Goal: Task Accomplishment & Management: Use online tool/utility

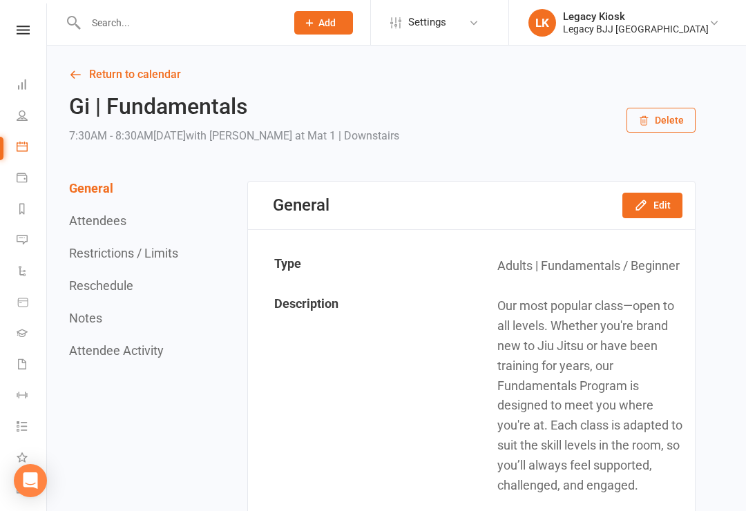
click at [124, 29] on input "text" at bounding box center [179, 22] width 195 height 19
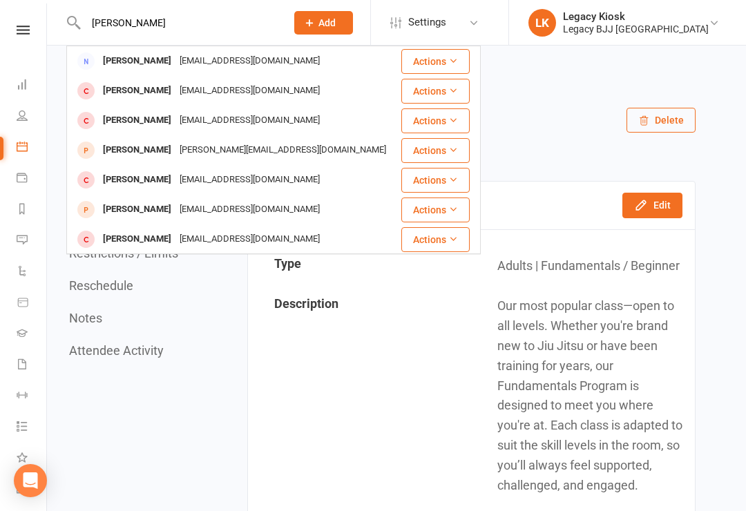
type input "[PERSON_NAME]"
click at [137, 123] on div "[PERSON_NAME]" at bounding box center [137, 121] width 77 height 20
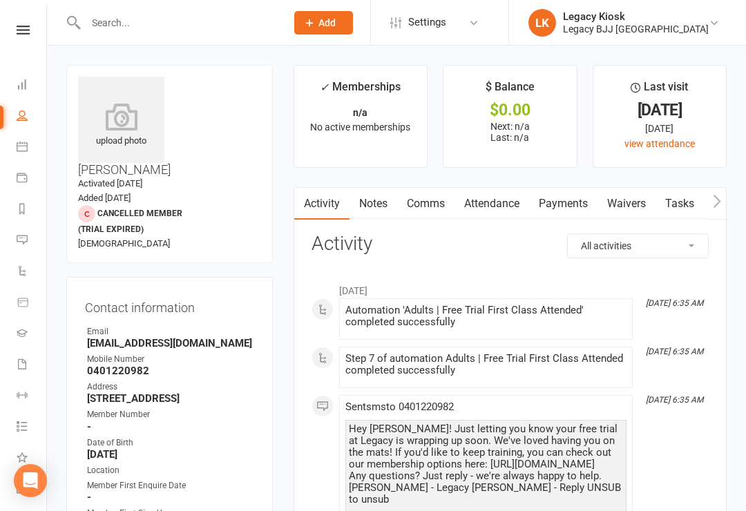
click at [635, 207] on link "Waivers" at bounding box center [627, 204] width 58 height 32
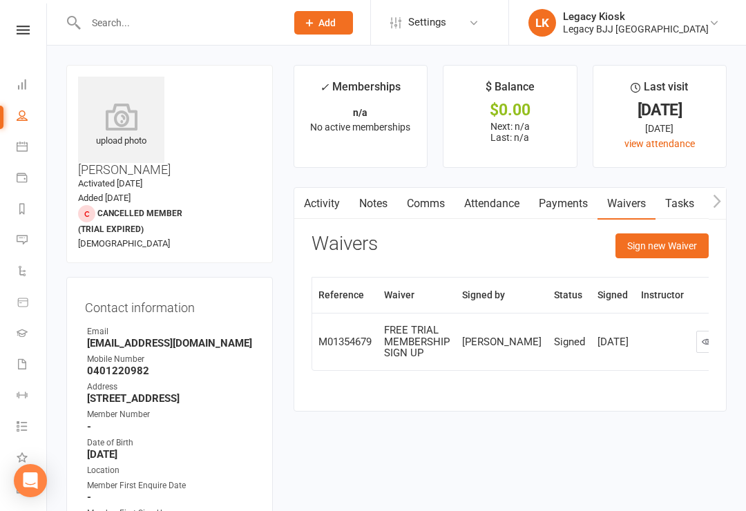
click at [666, 242] on button "Sign new Waiver" at bounding box center [662, 245] width 93 height 25
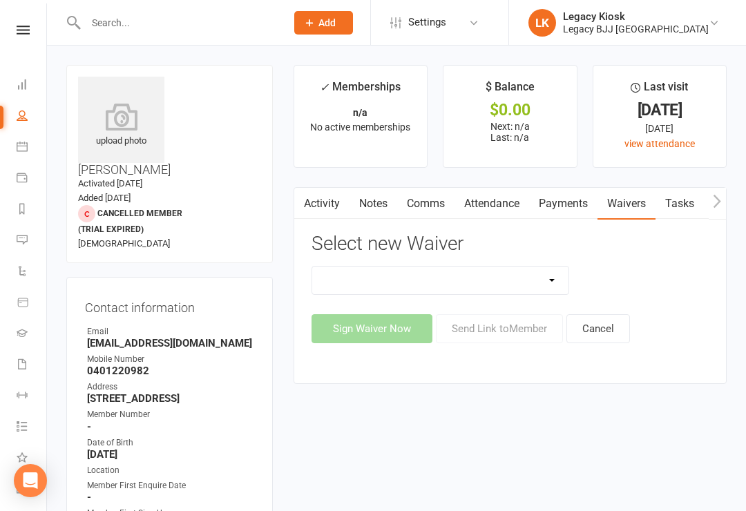
click at [533, 278] on select "Cancellation Form Collect Payment Details Discounted Member Sign Up FREE TRIAL …" at bounding box center [440, 281] width 257 height 28
select select "10218"
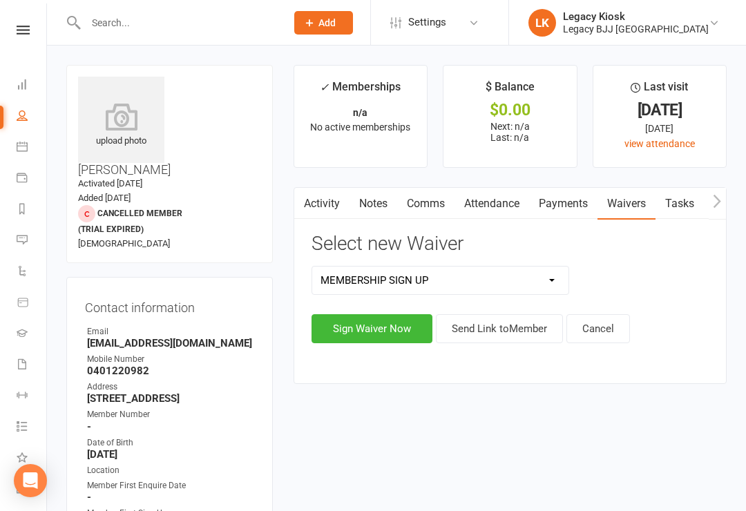
click at [399, 327] on button "Sign Waiver Now" at bounding box center [372, 328] width 121 height 29
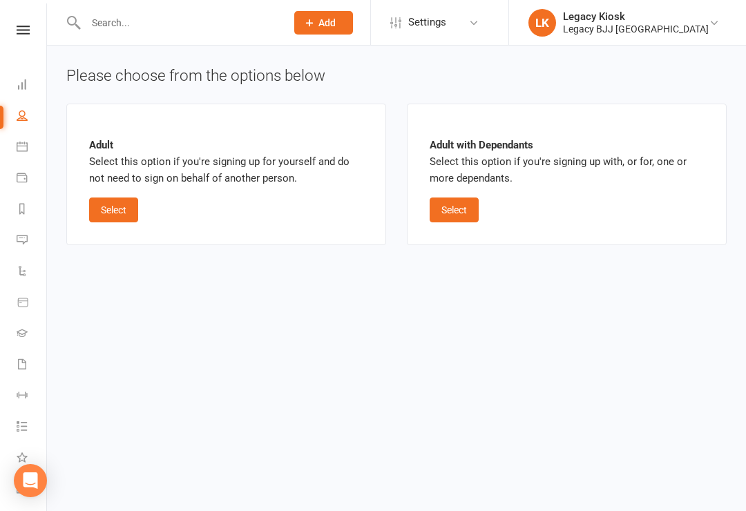
click at [125, 216] on button "Select" at bounding box center [113, 210] width 49 height 25
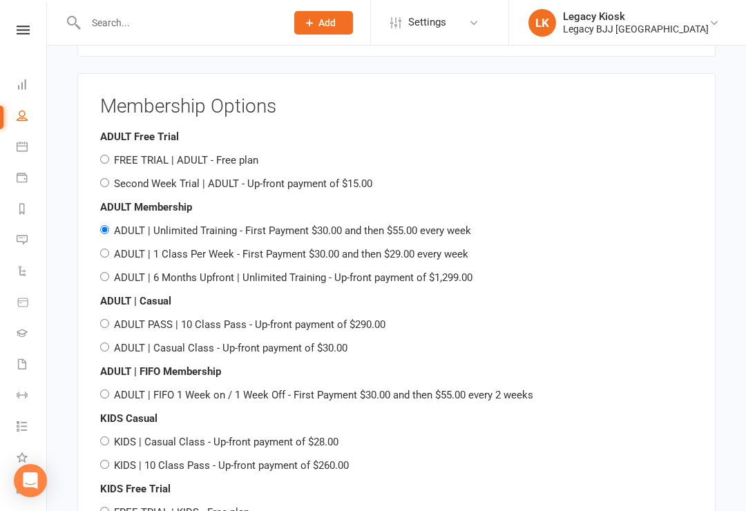
scroll to position [1129, 0]
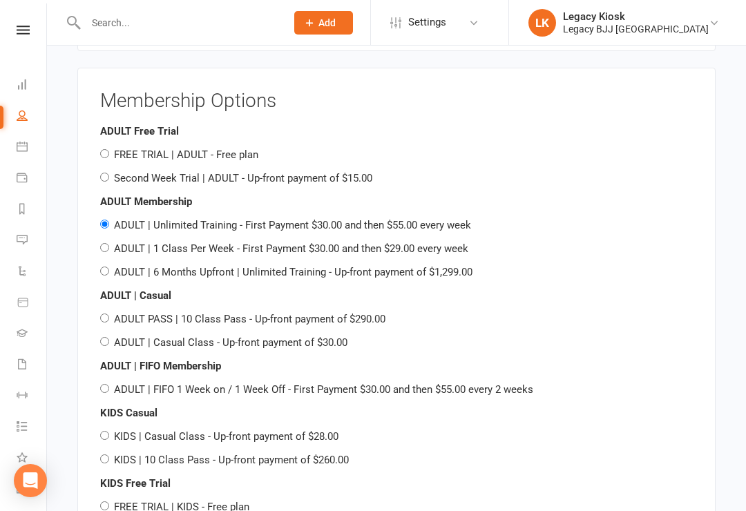
click at [104, 318] on input "ADULT PASS | 10 Class Pass - Up-front payment of $290.00" at bounding box center [104, 318] width 9 height 9
radio input "true"
radio input "false"
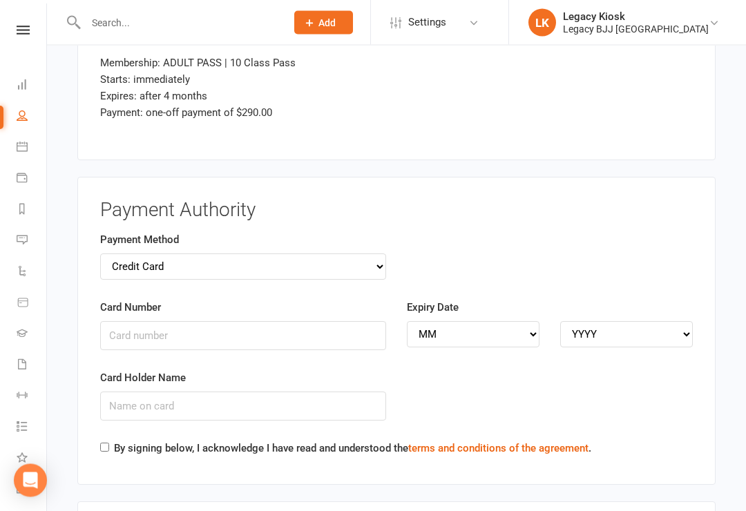
scroll to position [1904, 0]
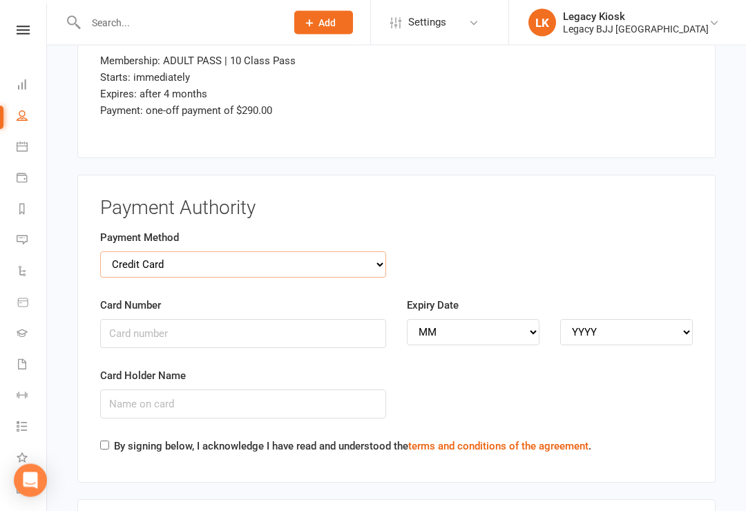
click at [364, 256] on select "Credit Card Bank Account" at bounding box center [243, 265] width 286 height 26
click at [383, 261] on select "Credit Card Bank Account" at bounding box center [243, 264] width 286 height 26
select select "bank_account"
click at [177, 319] on input "BSB" at bounding box center [243, 333] width 286 height 29
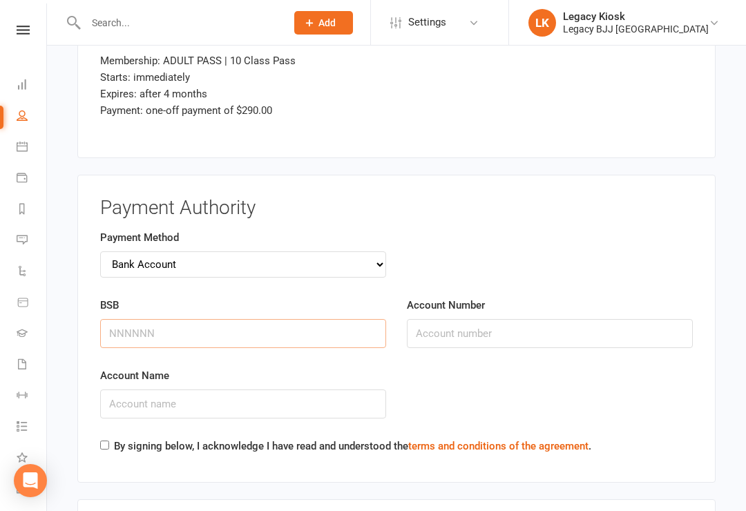
scroll to position [1904, 0]
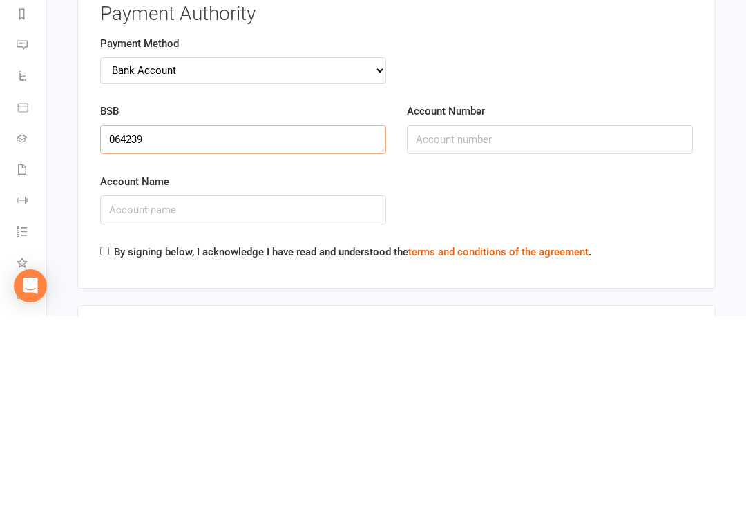
type input "064239"
click at [464, 320] on input "Account Number" at bounding box center [550, 334] width 286 height 29
type input "10048390"
click at [221, 390] on input "Account Name" at bounding box center [243, 404] width 286 height 29
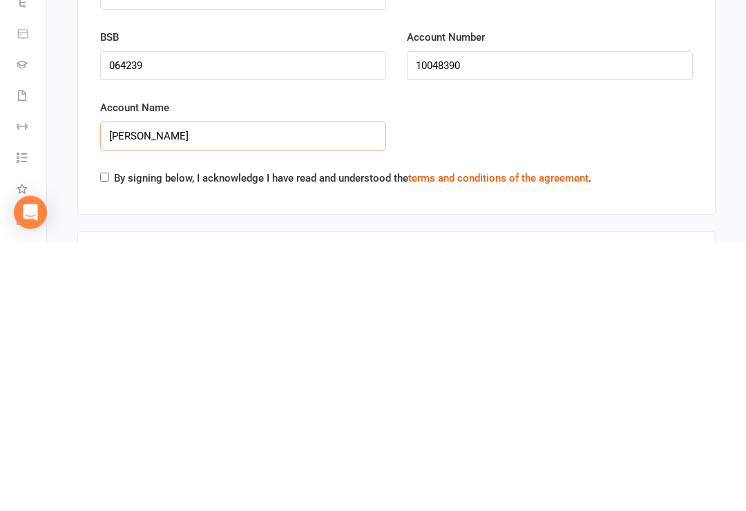
type input "[PERSON_NAME]"
click at [105, 441] on input "By signing below, I acknowledge I have read and understood the terms and condit…" at bounding box center [104, 445] width 9 height 9
checkbox input "true"
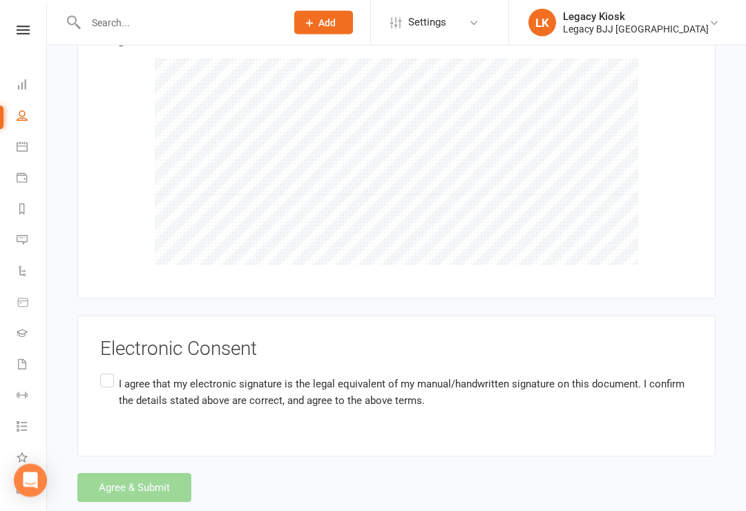
scroll to position [2410, 0]
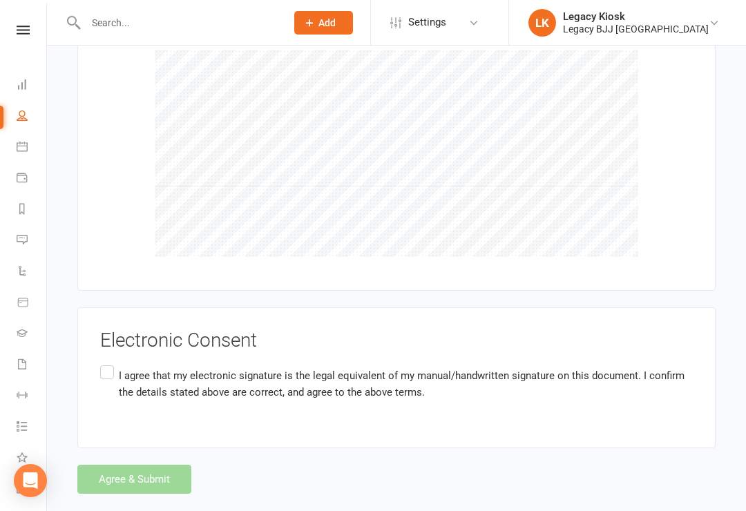
click at [121, 363] on label "I agree that my electronic signature is the legal equivalent of my manual/handw…" at bounding box center [396, 385] width 593 height 44
click at [109, 363] on input "I agree that my electronic signature is the legal equivalent of my manual/handw…" at bounding box center [104, 363] width 9 height 0
click at [140, 465] on button "Agree & Submit" at bounding box center [134, 479] width 114 height 29
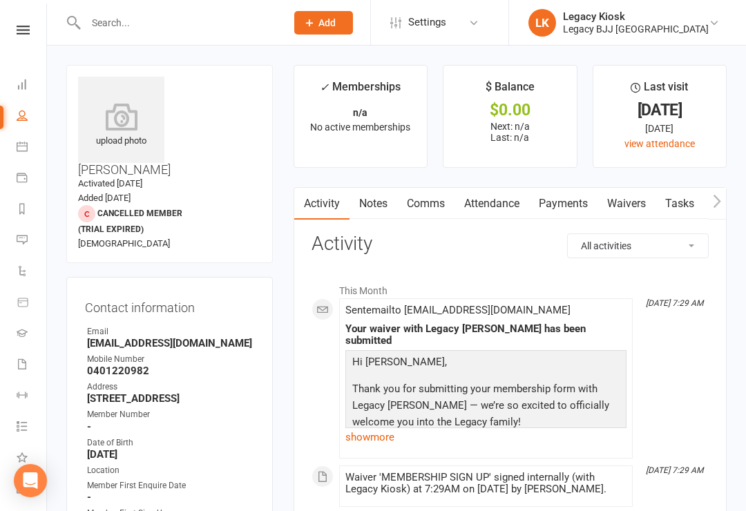
click at [709, 28] on link "LK Legacy Kiosk Legacy BJJ Sunshine Coast" at bounding box center [625, 23] width 195 height 28
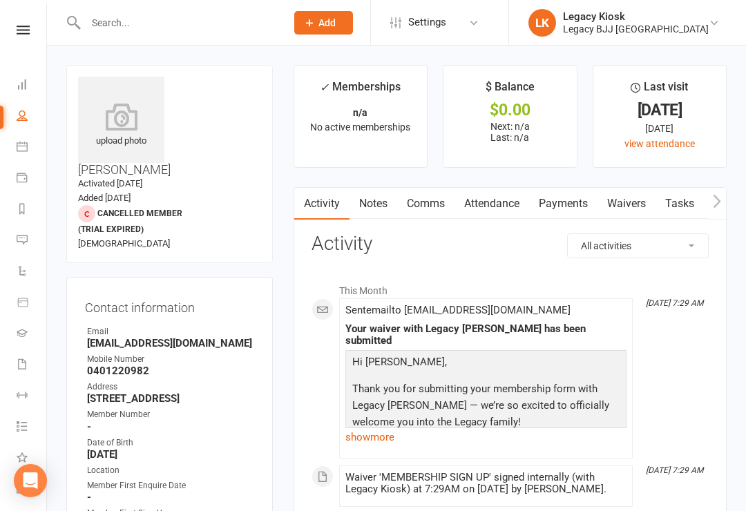
click at [26, 28] on icon at bounding box center [23, 30] width 13 height 9
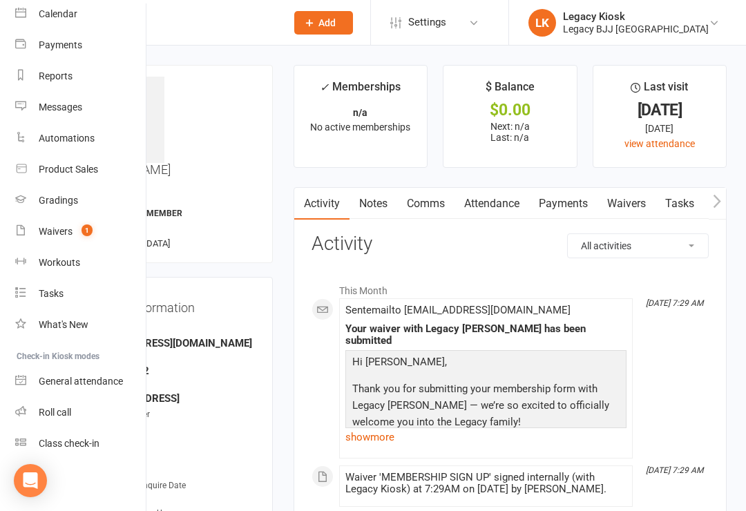
scroll to position [122, 1]
click at [96, 442] on div "Class check-in" at bounding box center [69, 443] width 61 height 11
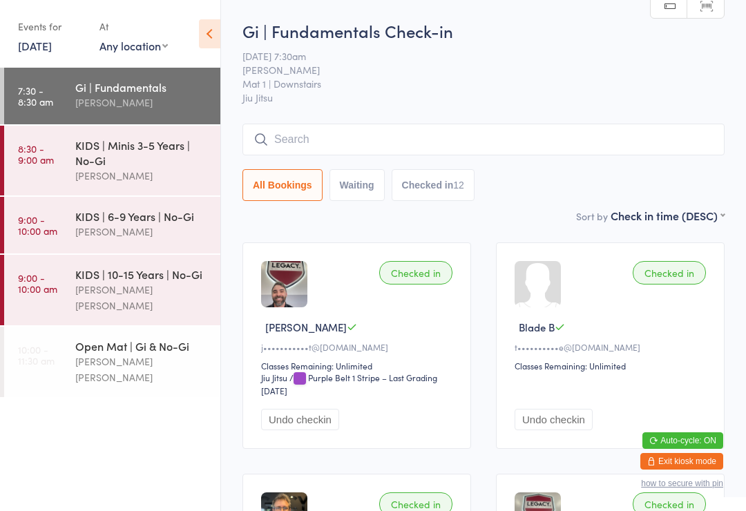
click at [344, 149] on input "search" at bounding box center [483, 140] width 482 height 32
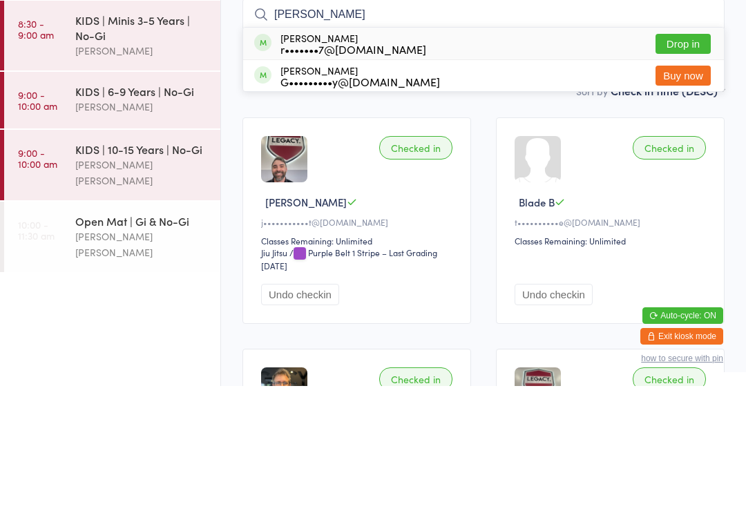
type input "[PERSON_NAME]"
click at [692, 159] on button "Drop in" at bounding box center [683, 169] width 55 height 20
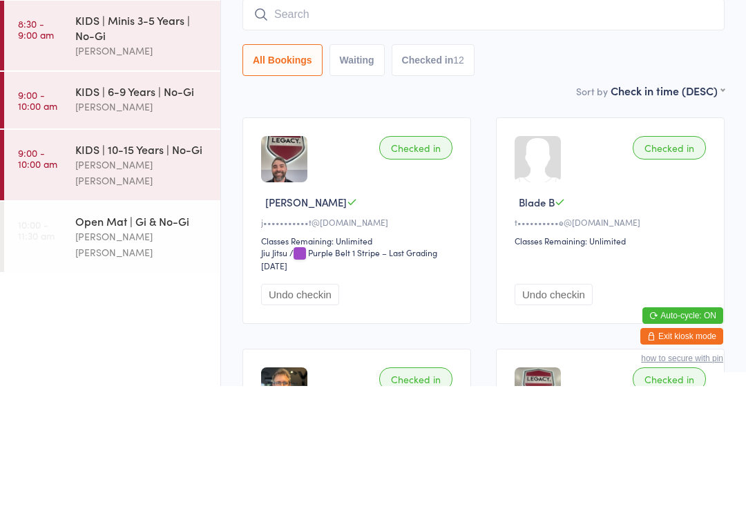
scroll to position [125, 0]
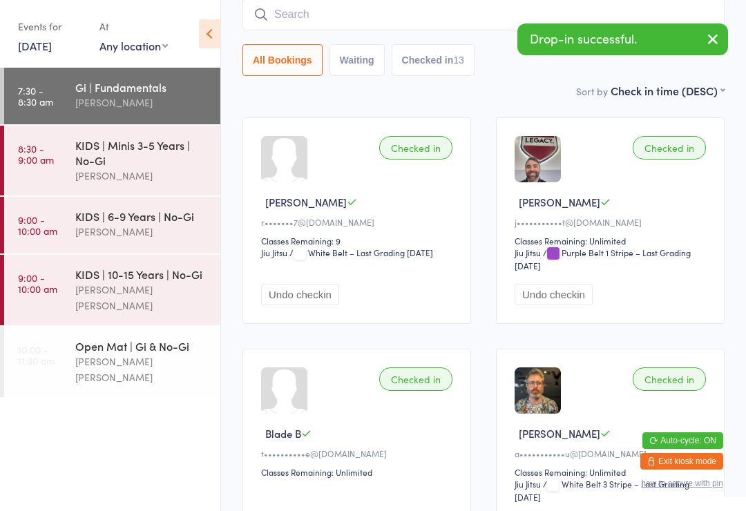
click at [131, 156] on div "KIDS | Minis 3-5 Years | No-Gi" at bounding box center [141, 152] width 133 height 30
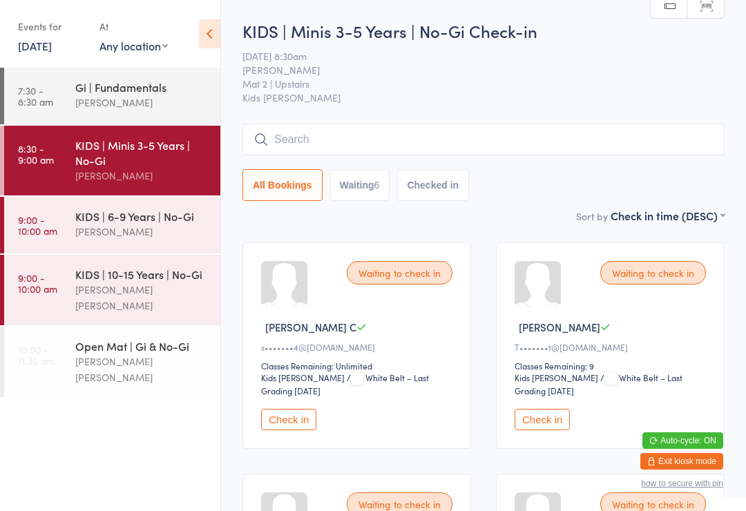
click at [117, 238] on div "[PERSON_NAME]" at bounding box center [141, 232] width 133 height 16
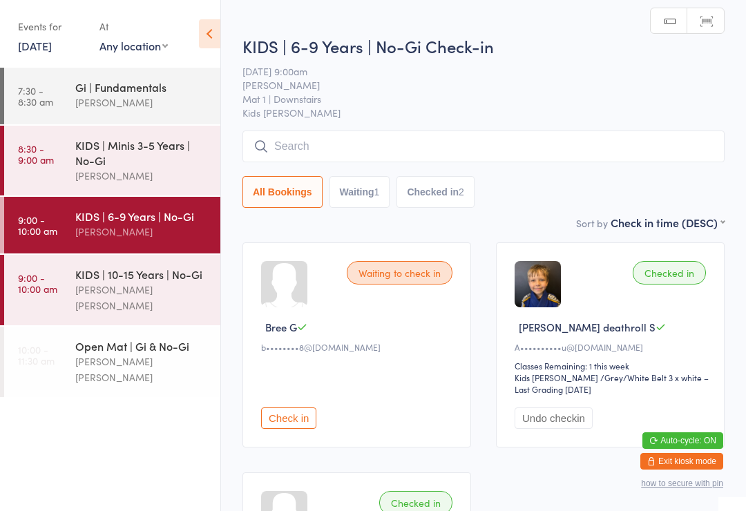
click at [316, 150] on input "search" at bounding box center [483, 147] width 482 height 32
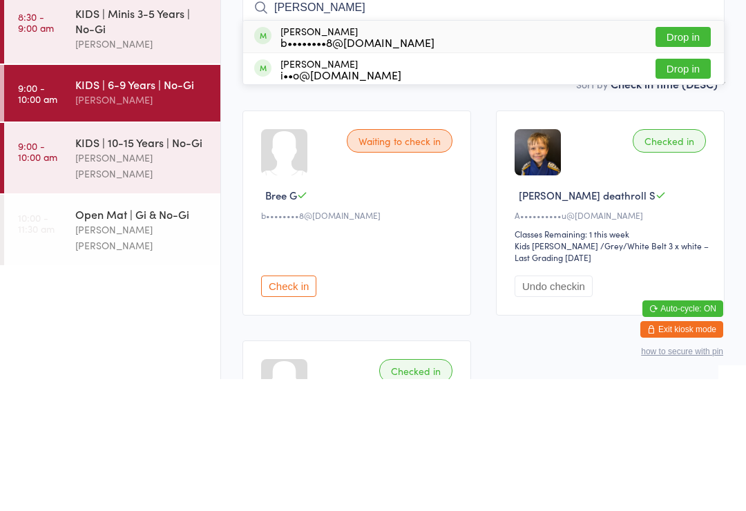
type input "[PERSON_NAME]"
click at [363, 169] on div "b••••••••8@[DOMAIN_NAME]" at bounding box center [357, 174] width 154 height 11
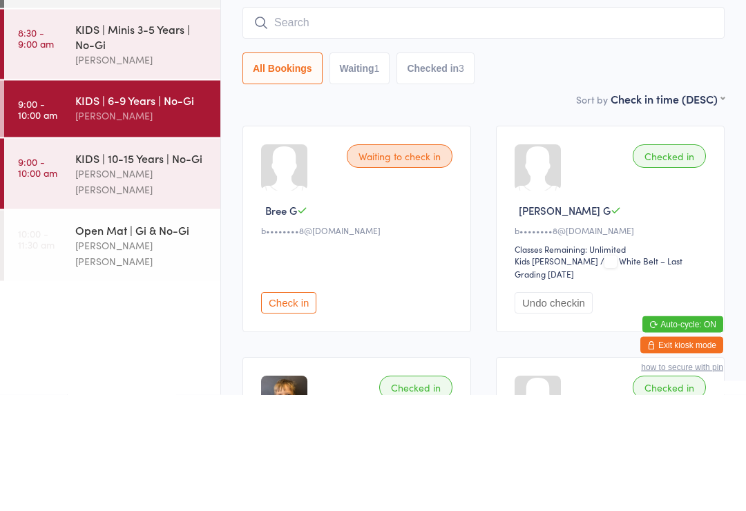
click at [101, 137] on div "KIDS | Minis 3-5 Years | No-Gi" at bounding box center [141, 152] width 133 height 30
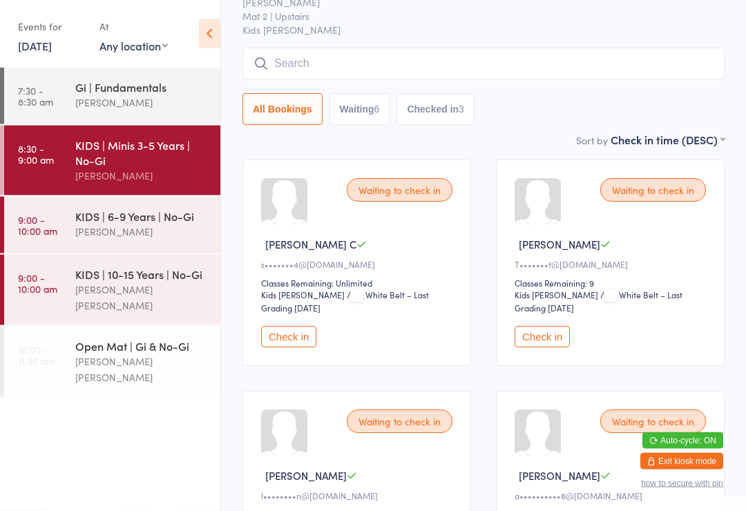
scroll to position [83, 0]
click at [292, 341] on button "Check in" at bounding box center [288, 336] width 55 height 21
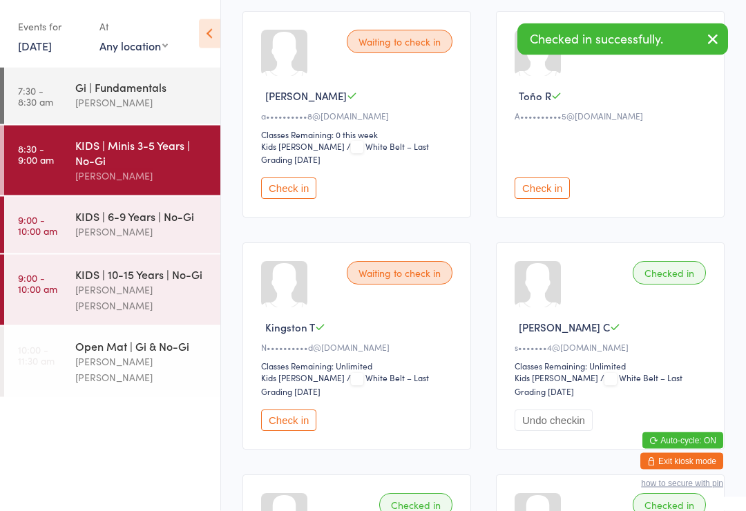
scroll to position [463, 0]
click at [291, 427] on button "Check in" at bounding box center [288, 420] width 55 height 21
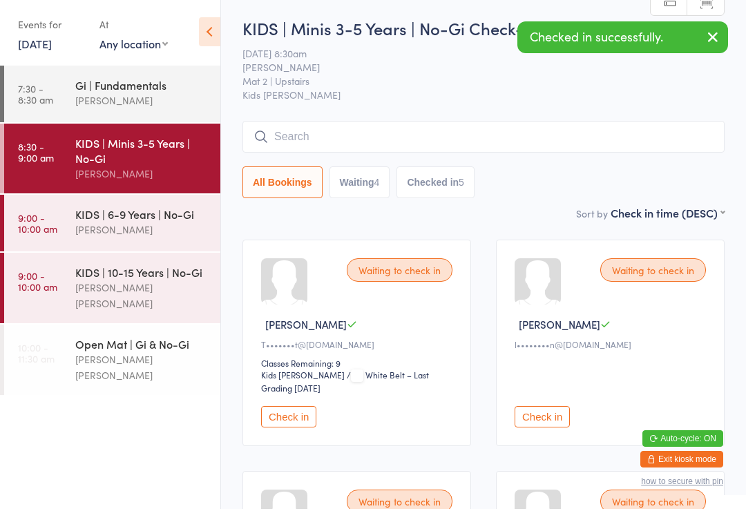
scroll to position [0, 0]
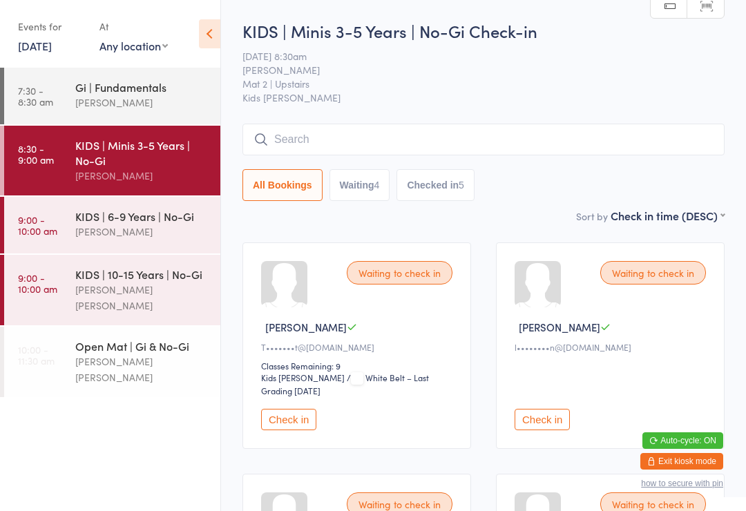
click at [350, 137] on input "search" at bounding box center [483, 140] width 482 height 32
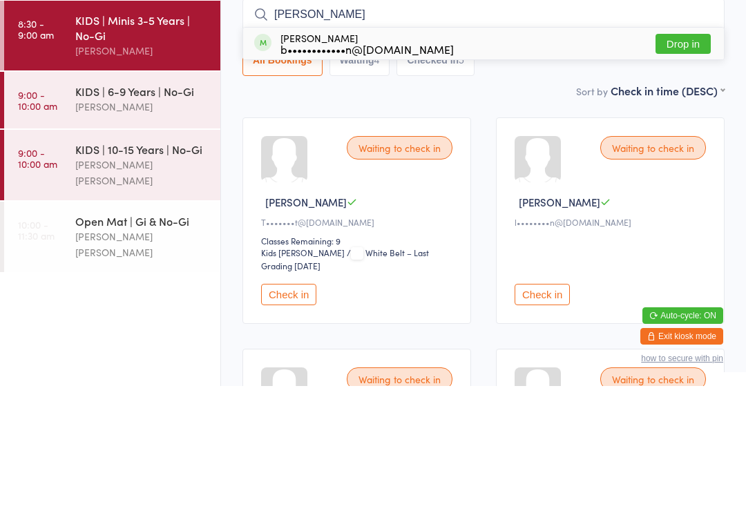
type input "[PERSON_NAME]"
click at [671, 159] on button "Drop in" at bounding box center [683, 169] width 55 height 20
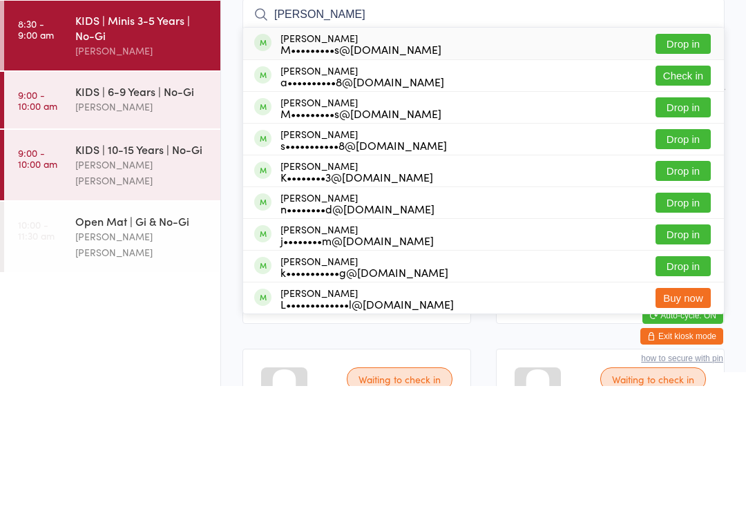
type input "[PERSON_NAME]"
click at [689, 191] on button "Check in" at bounding box center [683, 201] width 55 height 20
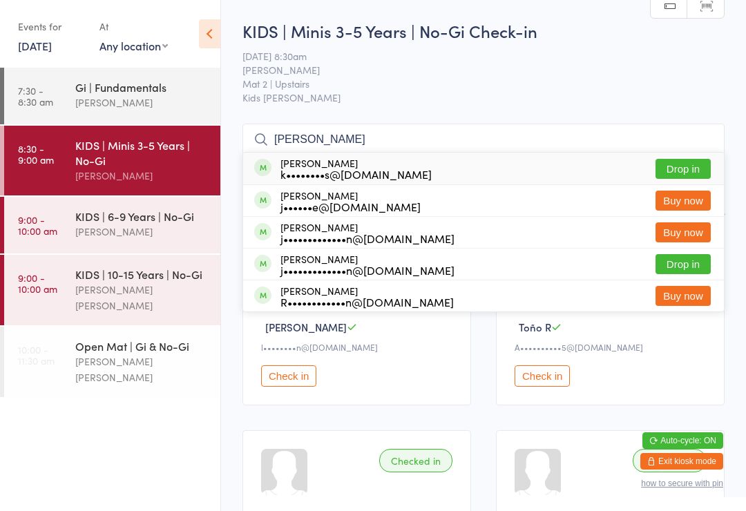
type input "[PERSON_NAME]"
click at [692, 170] on button "Drop in" at bounding box center [683, 169] width 55 height 20
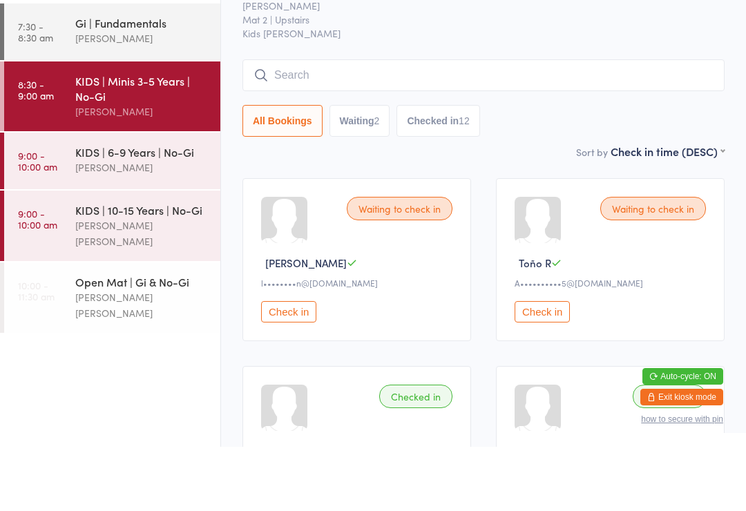
click at [130, 224] on div "[PERSON_NAME]" at bounding box center [141, 232] width 133 height 16
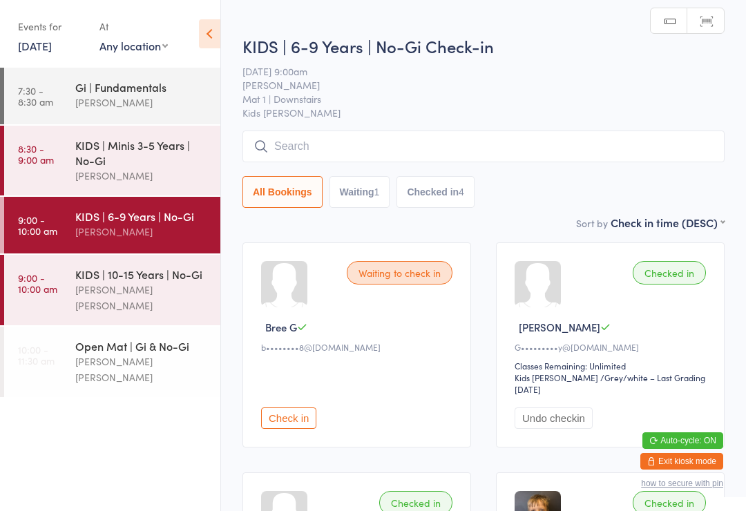
click at [546, 147] on input "search" at bounding box center [483, 147] width 482 height 32
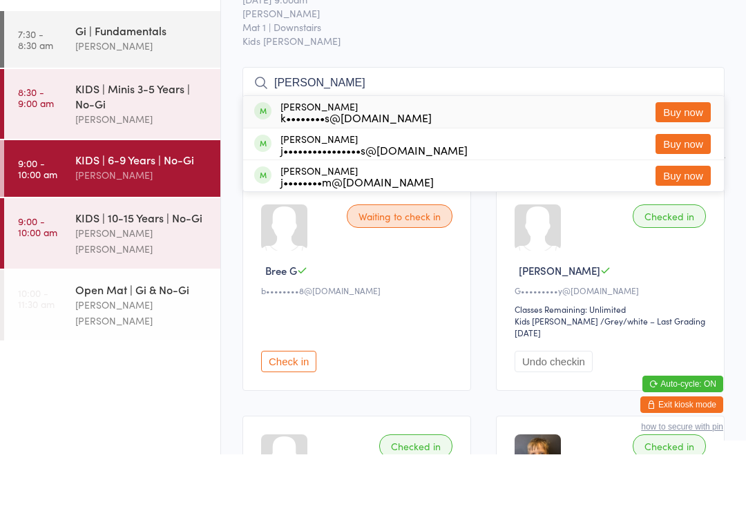
type input "J"
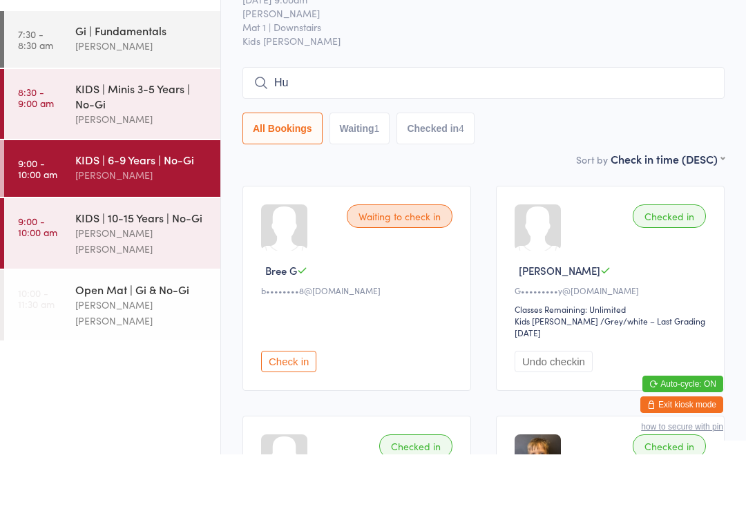
type input "H"
type input "Hudson"
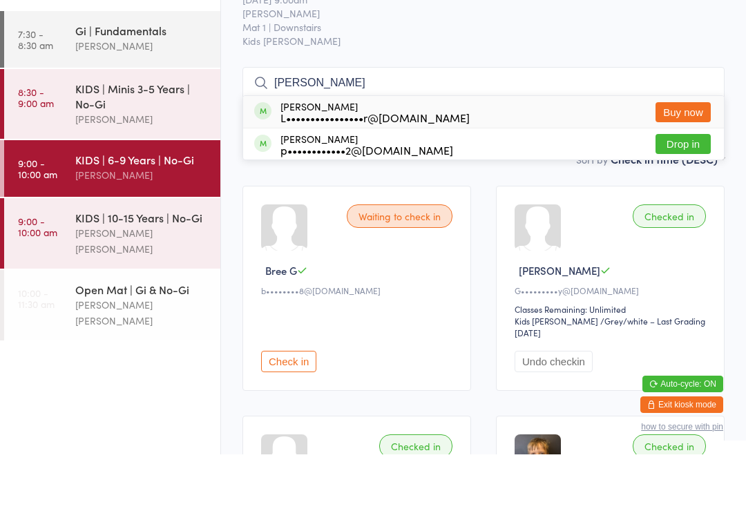
click at [113, 137] on div "KIDS | Minis 3-5 Years | No-Gi" at bounding box center [141, 152] width 133 height 30
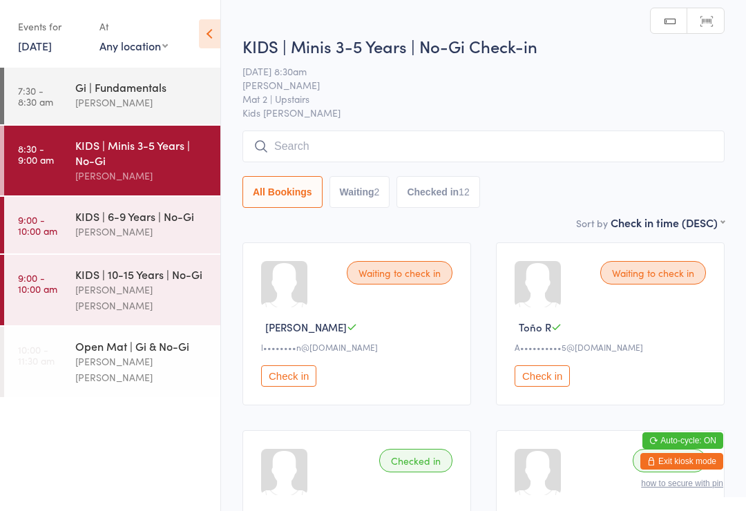
click at [314, 158] on input "search" at bounding box center [483, 147] width 482 height 32
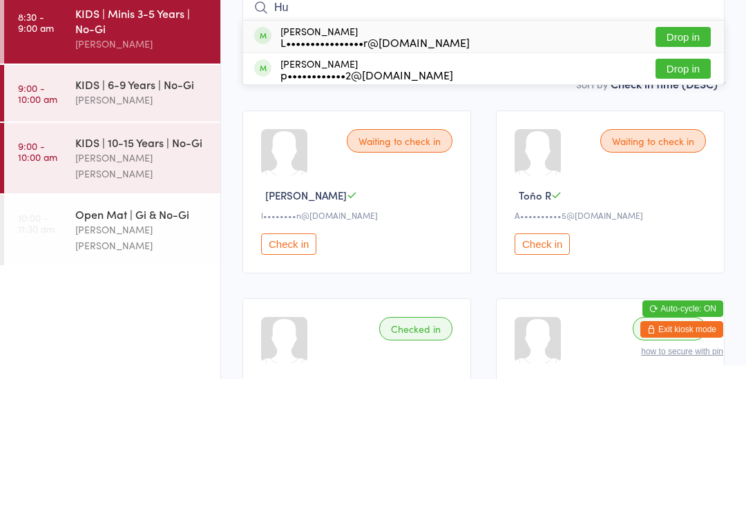
type input "H"
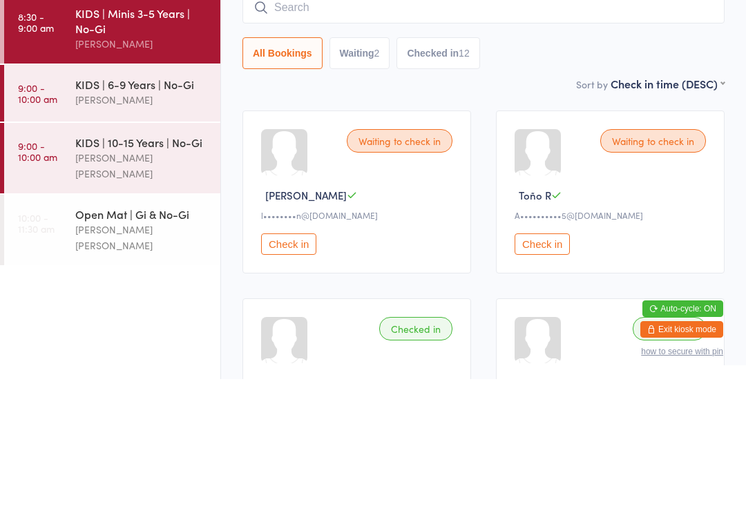
type input "J"
click at [412, 242] on div "Waiting to check in Hudson K l••••••••n@gmail.com Check in" at bounding box center [356, 323] width 229 height 163
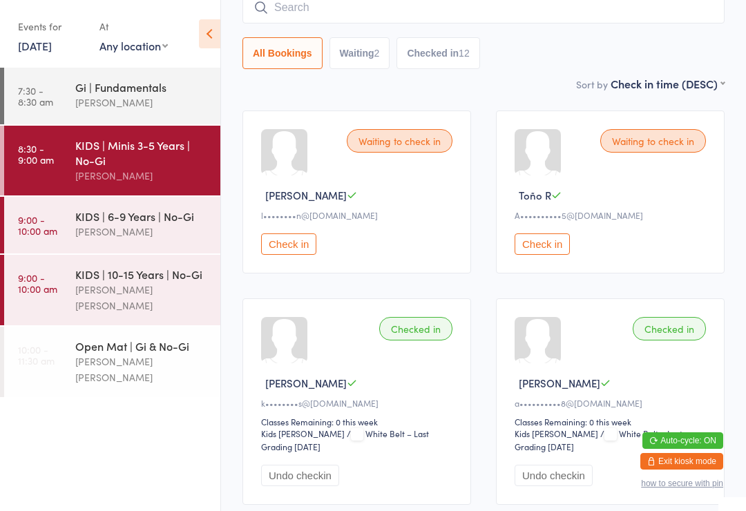
click at [286, 255] on button "Check in" at bounding box center [288, 243] width 55 height 21
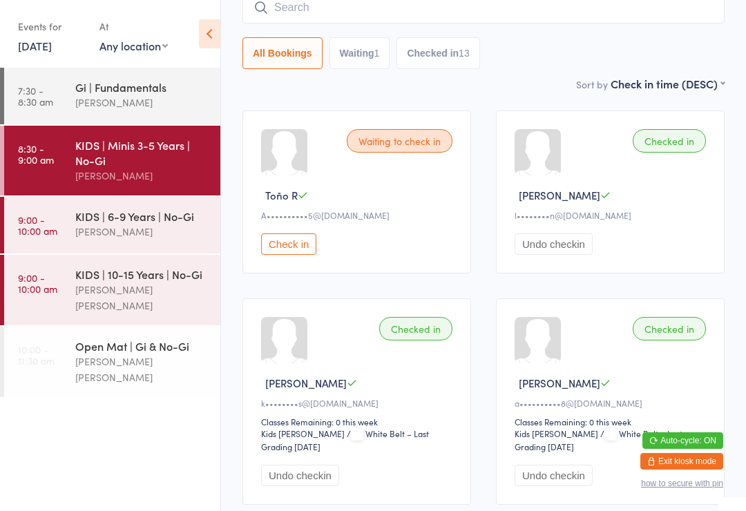
click at [373, 15] on input "search" at bounding box center [483, 8] width 482 height 32
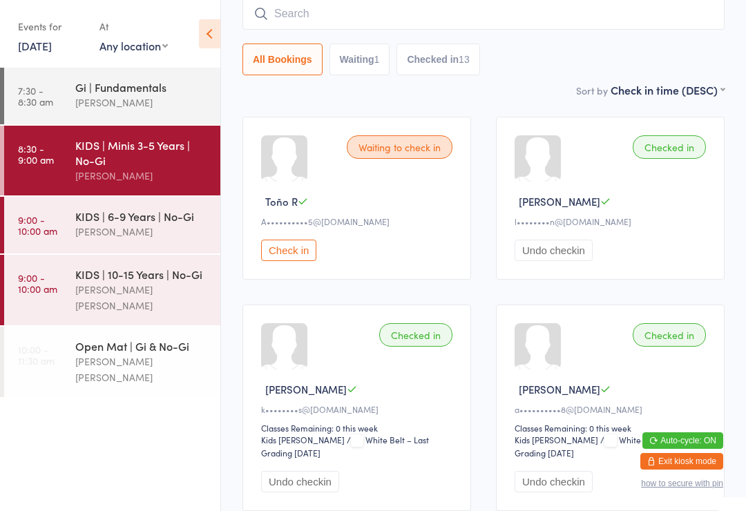
scroll to position [125, 0]
type input "I"
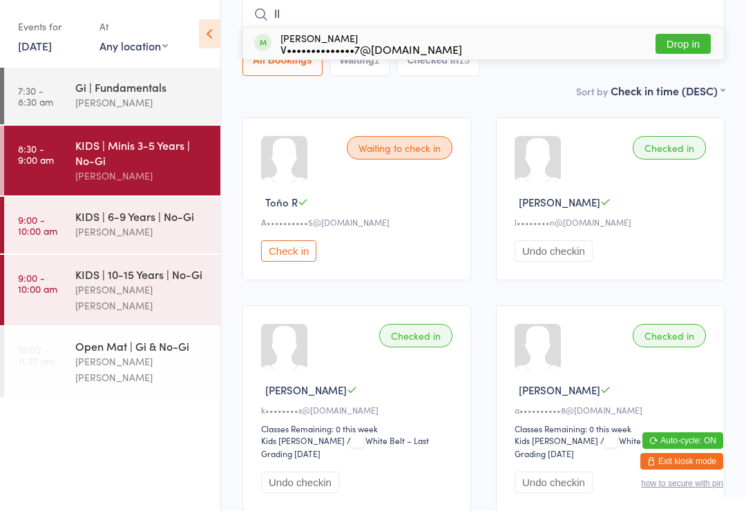
type input "Il"
click at [444, 58] on div "Ilyas Amer V••••••••••••••7@gmail.com Drop in" at bounding box center [483, 44] width 481 height 32
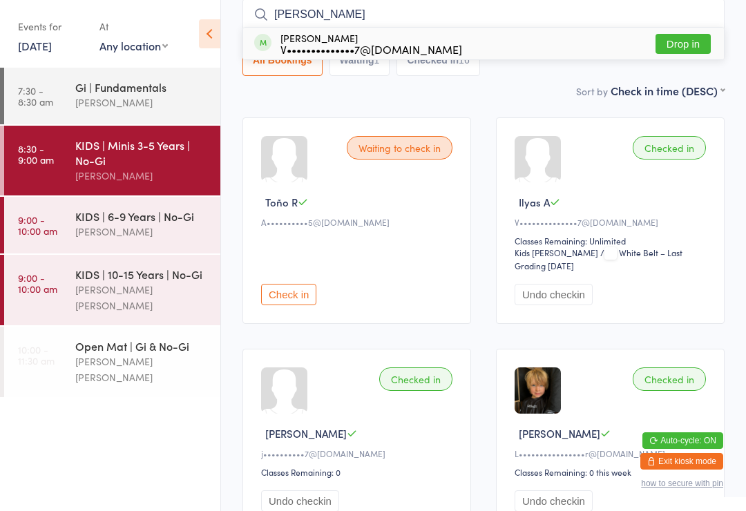
type input "Zaky"
click at [270, 49] on div "Zakaraya Amer V••••••••••••••7@gmail.com" at bounding box center [358, 43] width 208 height 22
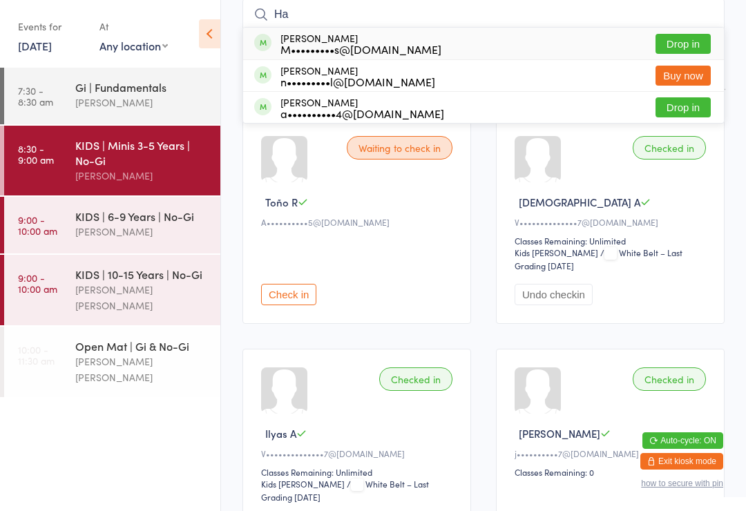
type input "Ha"
click at [706, 112] on button "Drop in" at bounding box center [683, 107] width 55 height 20
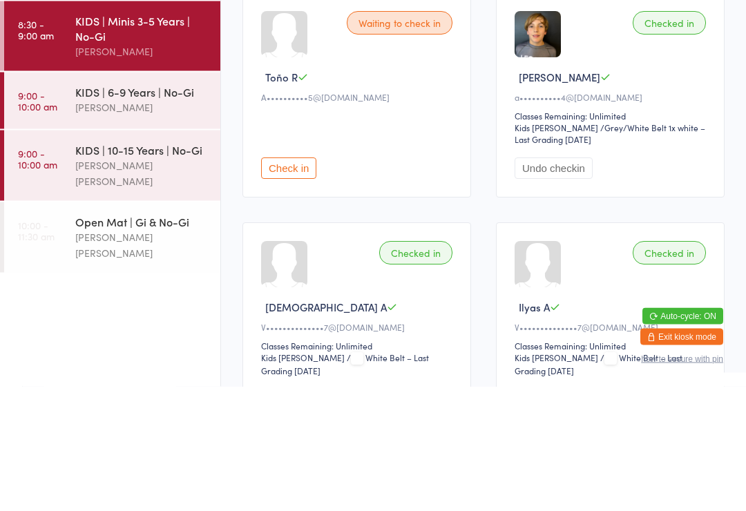
click at [662, 195] on div "[PERSON_NAME]" at bounding box center [612, 202] width 195 height 15
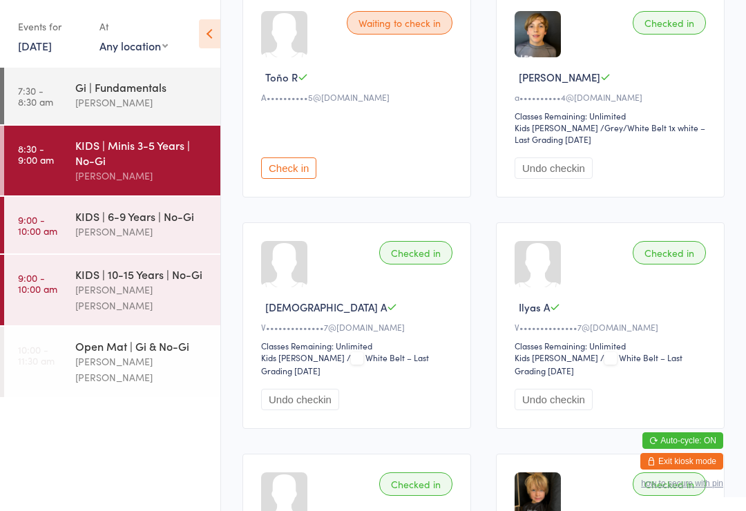
click at [561, 169] on button "Undo checkin" at bounding box center [554, 168] width 78 height 21
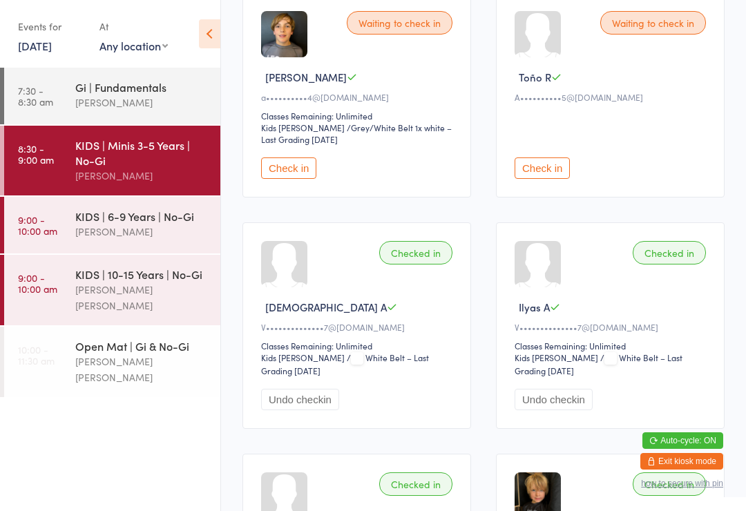
click at [149, 95] on div "Gi | Fundamentals" at bounding box center [141, 86] width 133 height 15
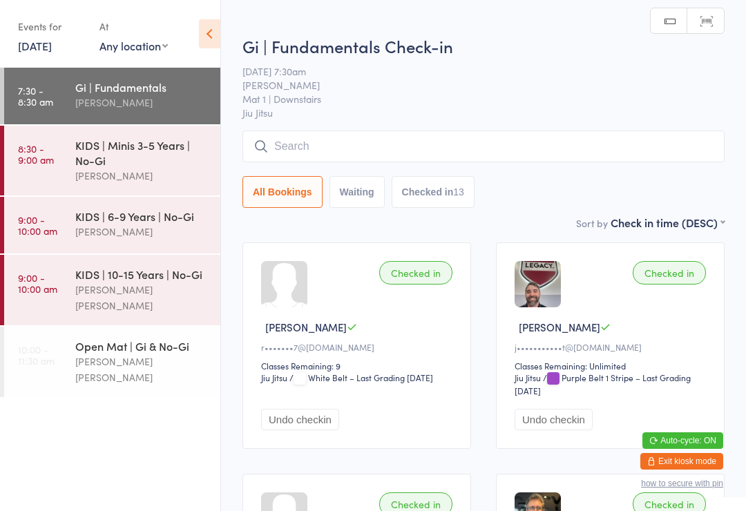
click at [551, 160] on input "search" at bounding box center [483, 147] width 482 height 32
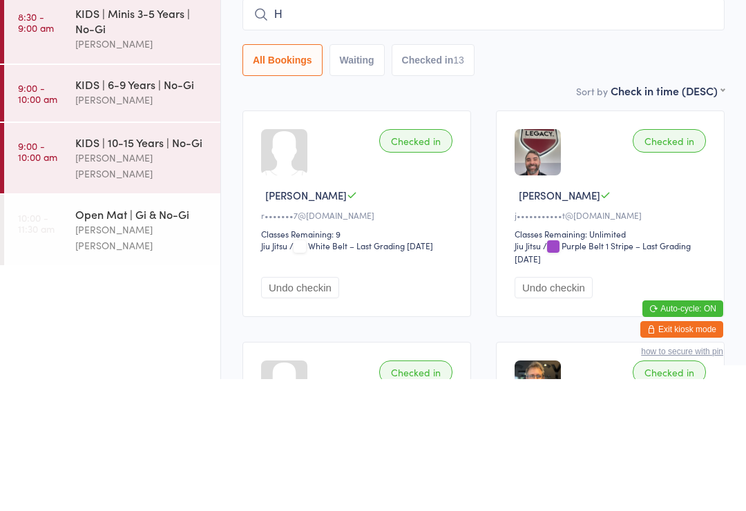
type input "Ho"
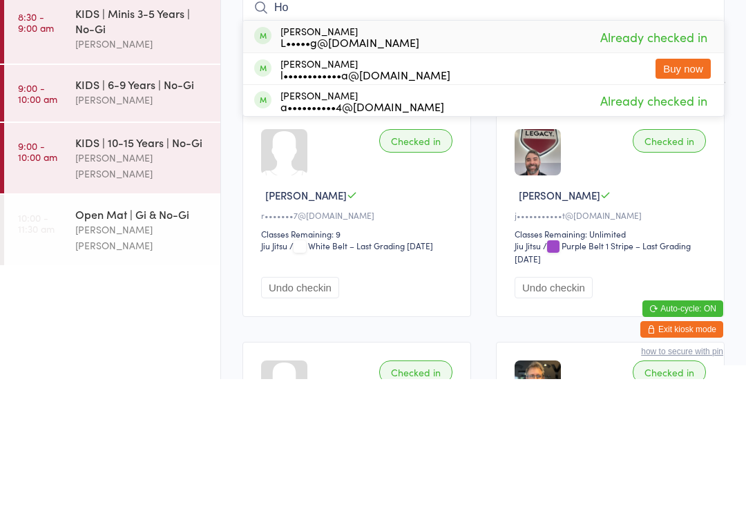
click at [154, 255] on div "KIDS | 10-15 Years | No-Gi Lucas Costa Santana" at bounding box center [147, 290] width 145 height 70
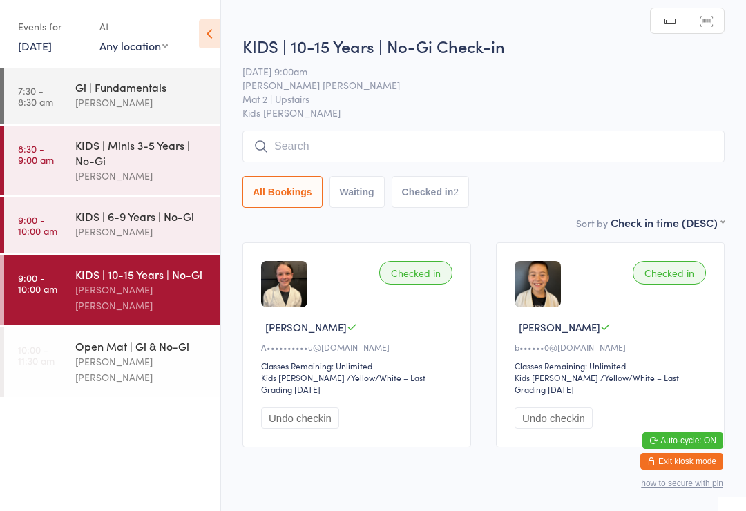
click at [500, 162] on input "search" at bounding box center [483, 147] width 482 height 32
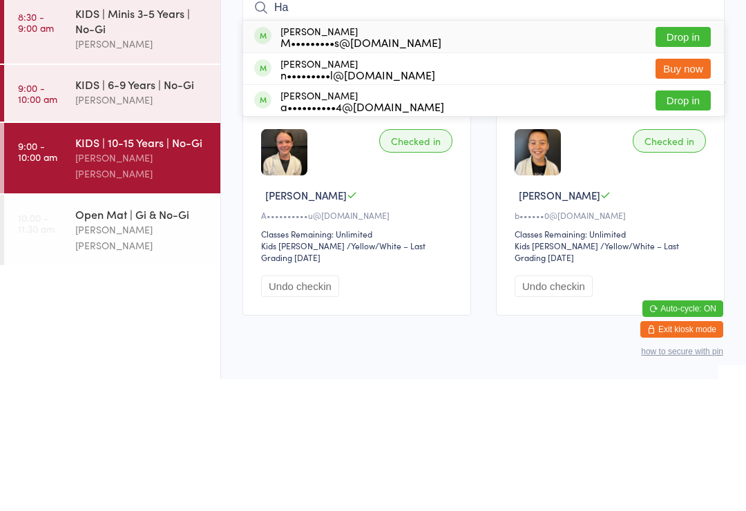
type input "Ha"
click at [698, 222] on button "Drop in" at bounding box center [683, 232] width 55 height 20
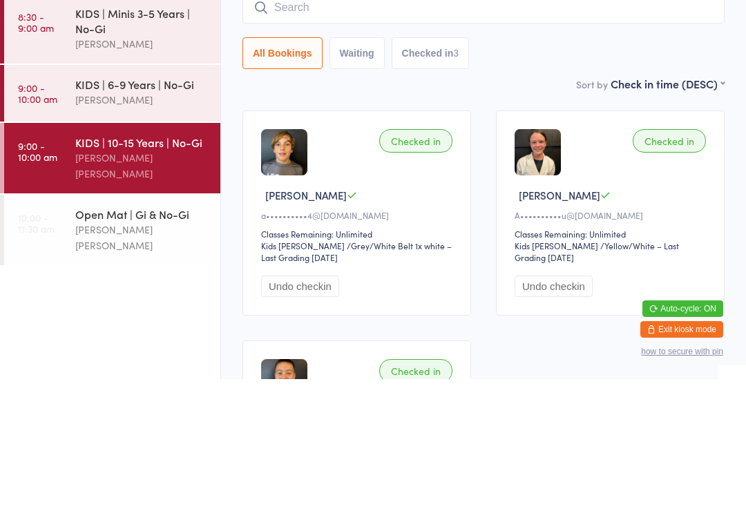
click at [123, 126] on div "KIDS | Minis 3-5 Years | No-Gi Sean Hancock" at bounding box center [147, 161] width 145 height 70
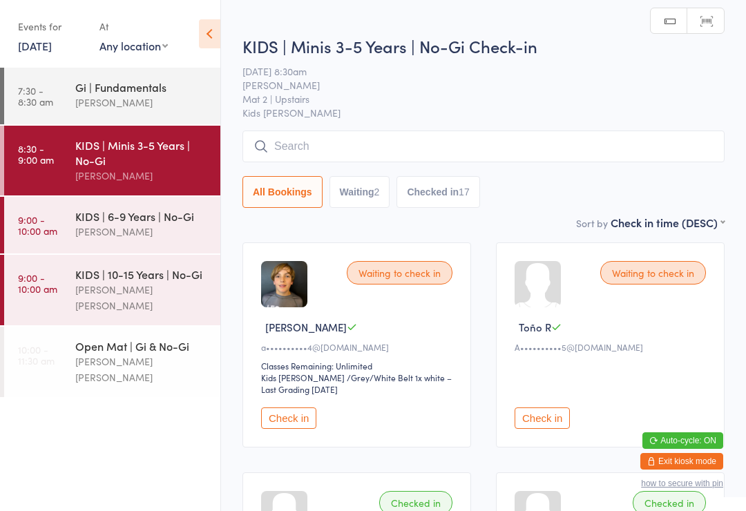
click at [558, 416] on button "Check in" at bounding box center [542, 418] width 55 height 21
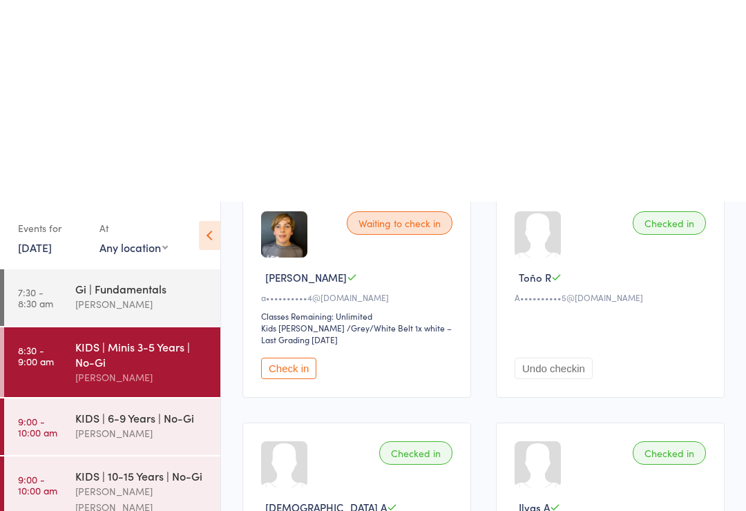
scroll to position [39, 0]
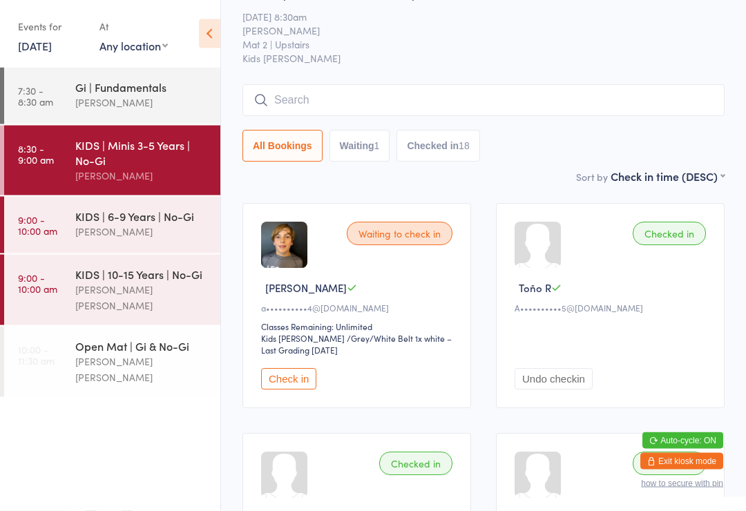
click at [705, 465] on button "Exit kiosk mode" at bounding box center [681, 461] width 83 height 17
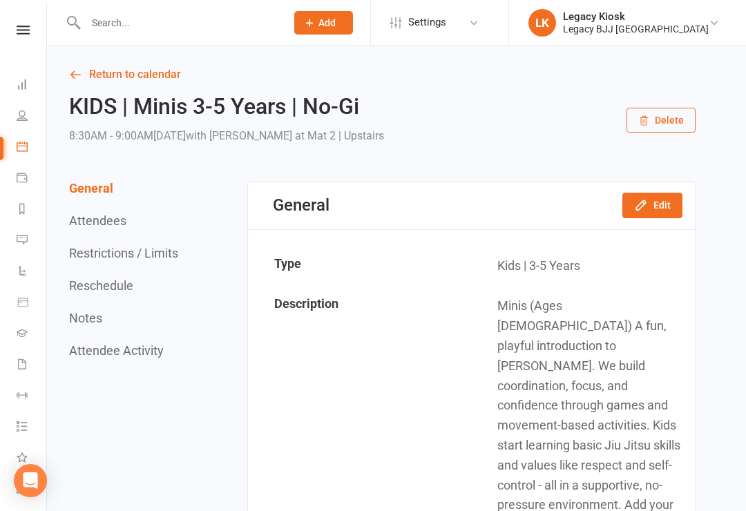
click at [117, 20] on input "text" at bounding box center [179, 22] width 195 height 19
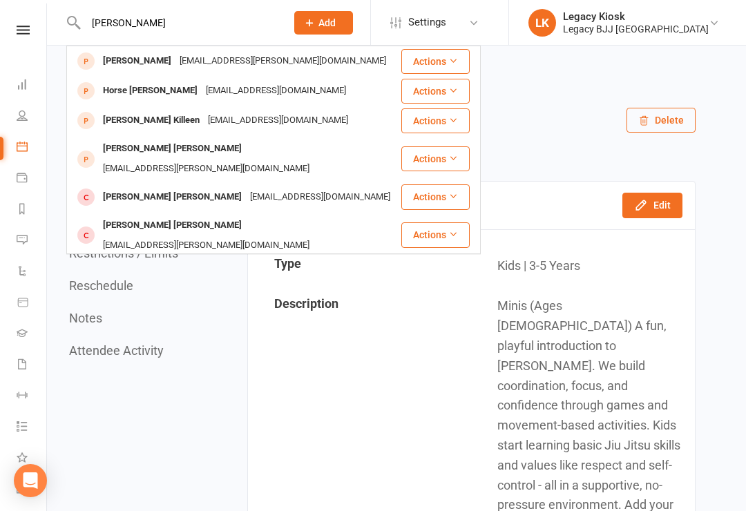
type input "[PERSON_NAME]"
click at [151, 119] on div "Hudson Killeen" at bounding box center [151, 121] width 105 height 20
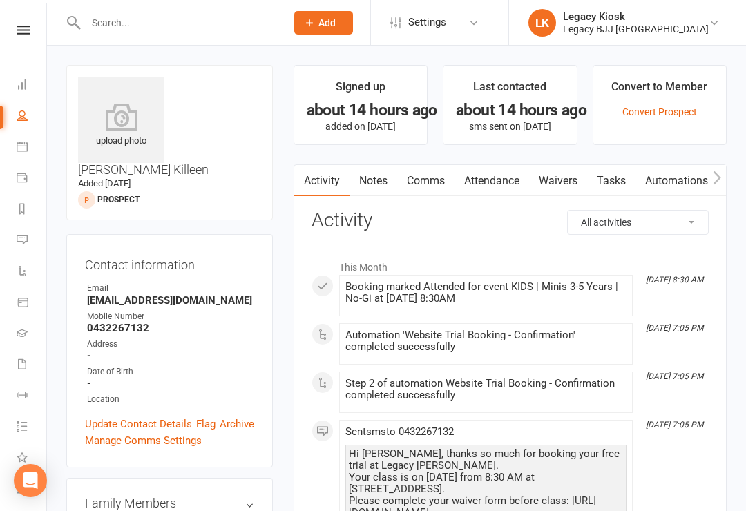
click at [129, 25] on input "text" at bounding box center [179, 22] width 195 height 19
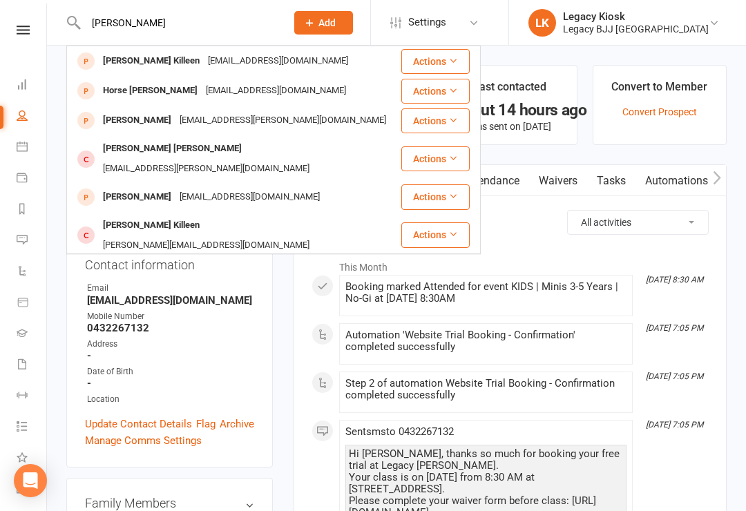
type input "Hudson kil"
click at [137, 216] on div "Hudson Killeen" at bounding box center [151, 226] width 105 height 20
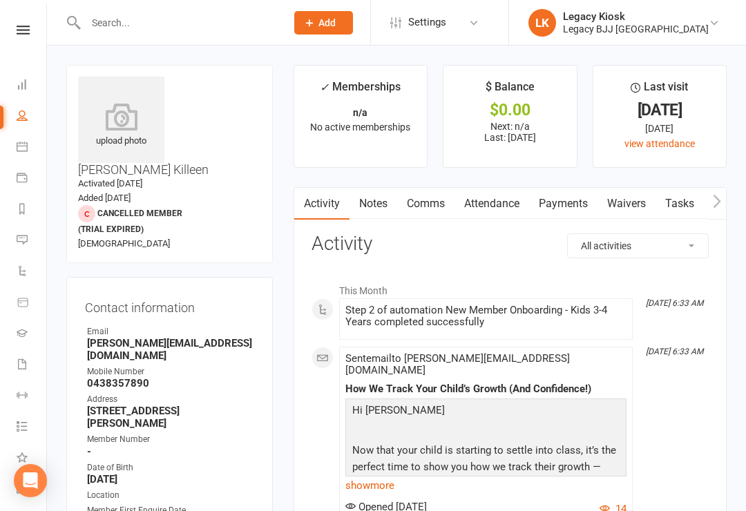
click at [639, 206] on link "Waivers" at bounding box center [627, 204] width 58 height 32
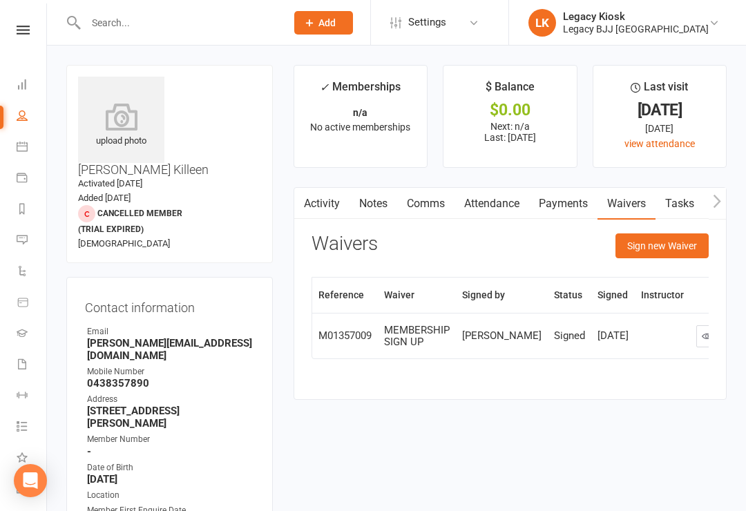
click at [676, 249] on button "Sign new Waiver" at bounding box center [662, 245] width 93 height 25
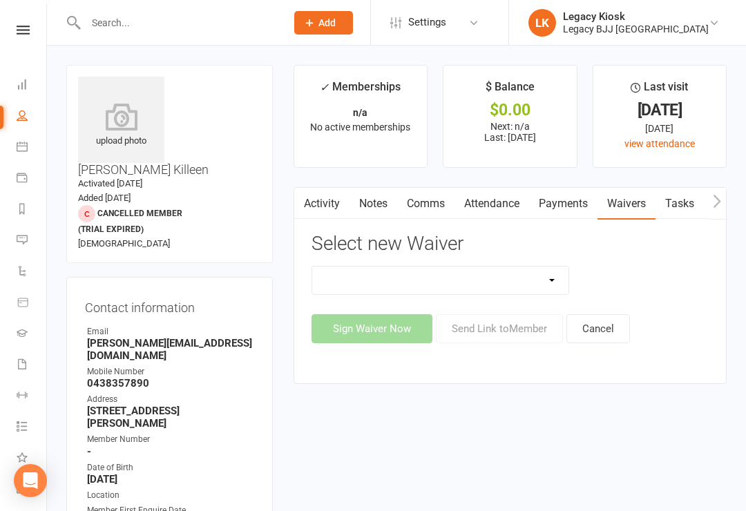
click at [550, 281] on select "Cancellation Form Collect Payment Details Discounted Member Sign Up FREE TRIAL …" at bounding box center [440, 281] width 257 height 28
select select "10218"
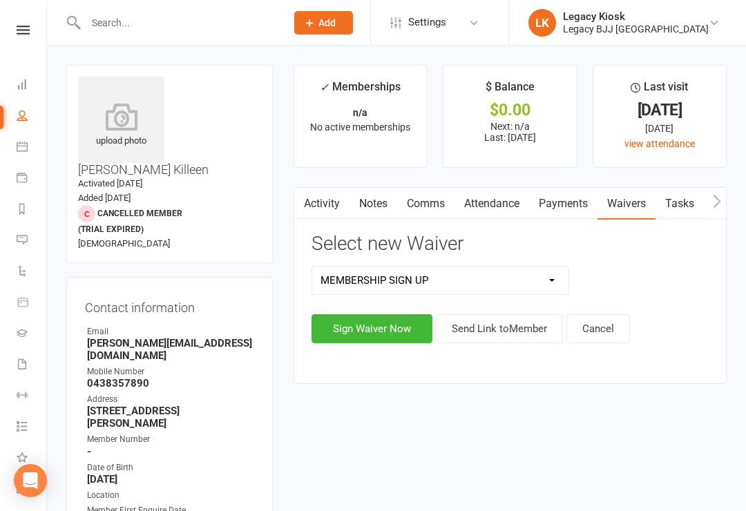
click at [378, 332] on button "Sign Waiver Now" at bounding box center [372, 328] width 121 height 29
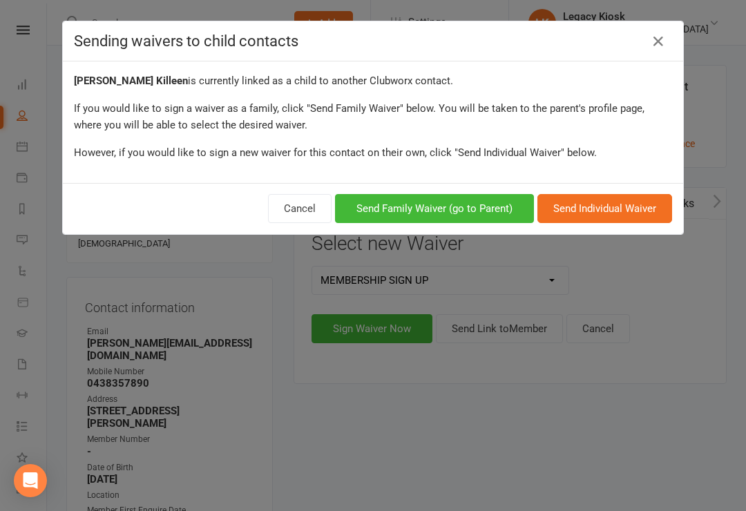
click at [406, 210] on button "Send Family Waiver (go to Parent)" at bounding box center [434, 208] width 199 height 29
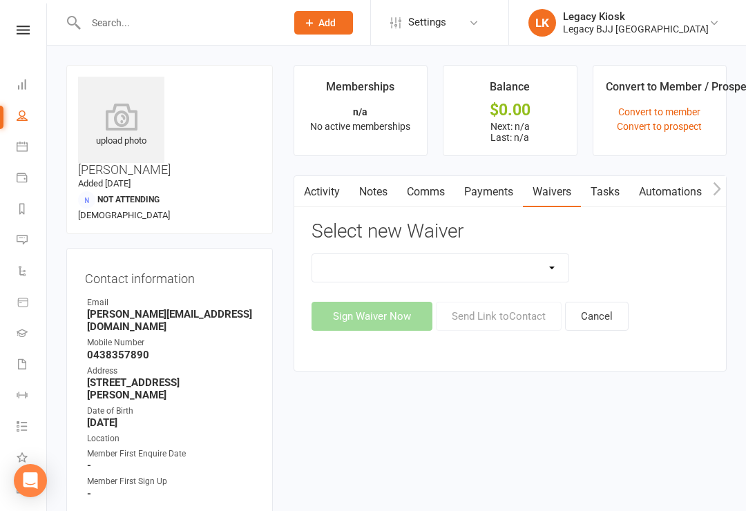
click at [490, 264] on select "Cancellation Form Collect Payment Details Discounted Member Sign Up FREE TRIAL …" at bounding box center [440, 268] width 257 height 28
select select "10218"
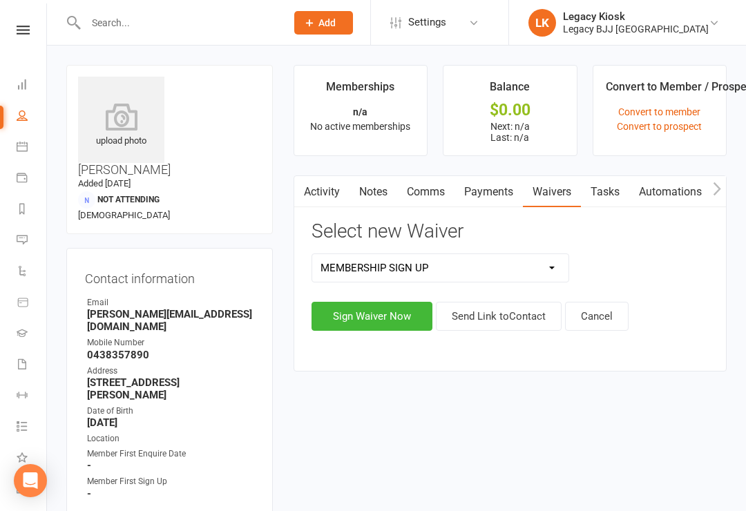
click at [379, 310] on button "Sign Waiver Now" at bounding box center [372, 316] width 121 height 29
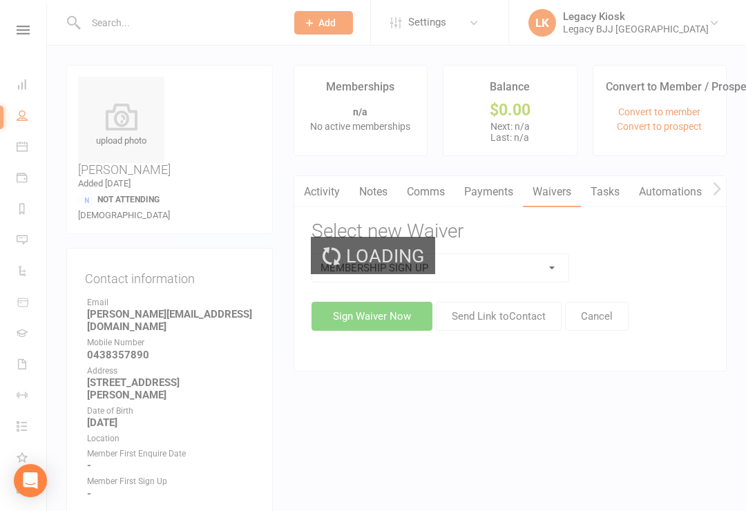
select select "07"
select select "2026"
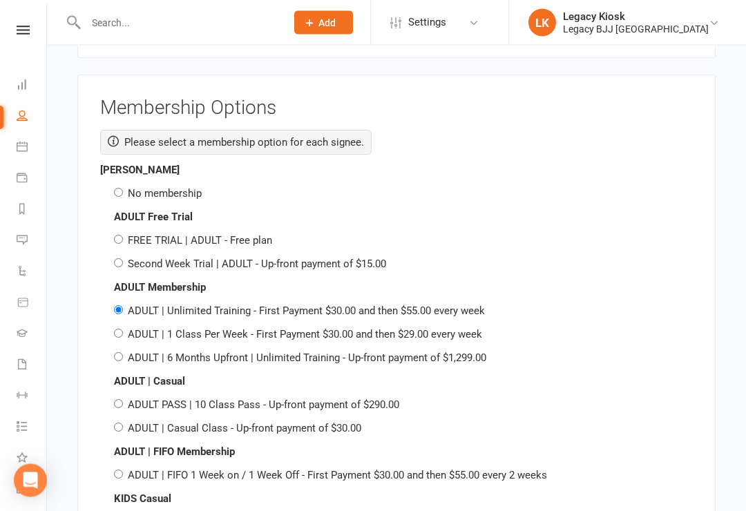
scroll to position [1696, 0]
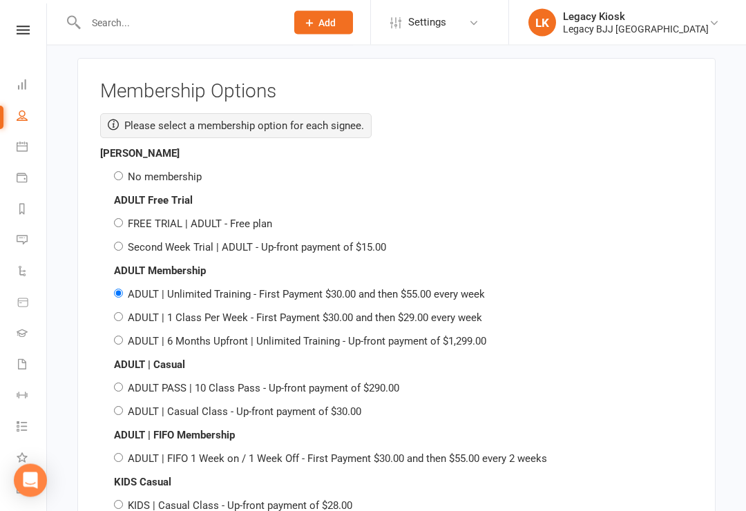
click at [126, 158] on div "Jake Killeen No membership" at bounding box center [396, 166] width 593 height 40
click at [122, 172] on input "No membership" at bounding box center [118, 176] width 9 height 9
radio input "true"
radio input "false"
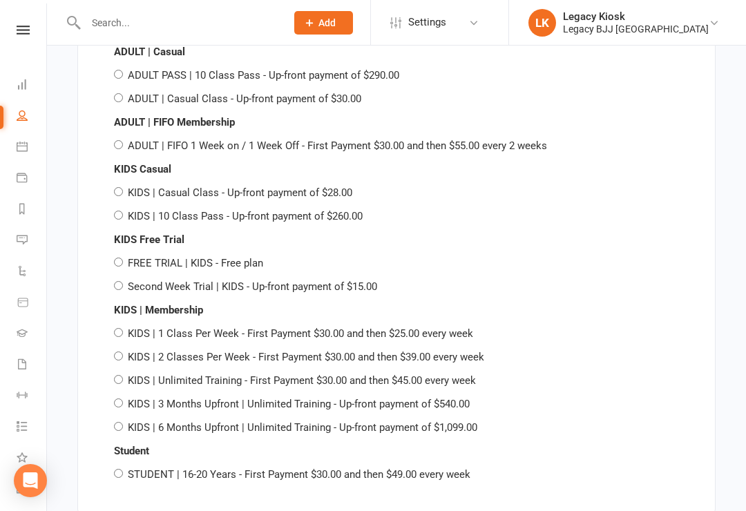
scroll to position [2638, 0]
click at [116, 327] on input "KIDS | 1 Class Per Week - First Payment $30.00 and then $25.00 every week" at bounding box center [118, 331] width 9 height 9
radio input "true"
radio input "false"
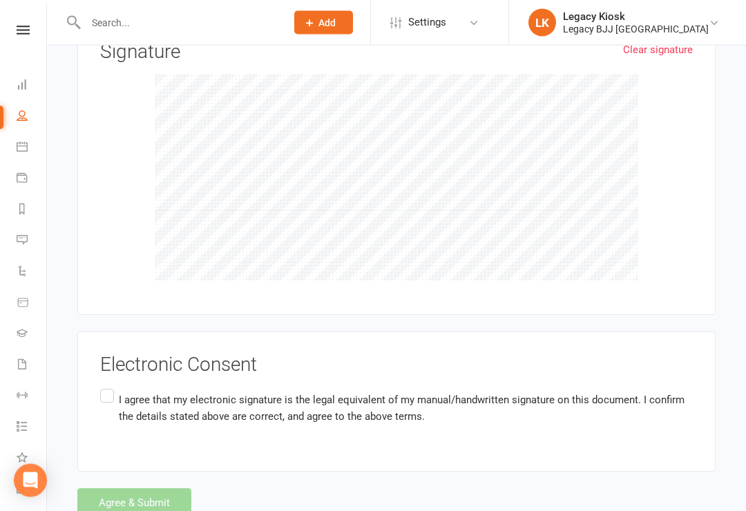
scroll to position [3681, 0]
click at [108, 393] on label "I agree that my electronic signature is the legal equivalent of my manual/handw…" at bounding box center [396, 408] width 593 height 44
click at [108, 386] on input "I agree that my electronic signature is the legal equivalent of my manual/handw…" at bounding box center [104, 386] width 9 height 0
click at [102, 393] on label "I agree that my electronic signature is the legal equivalent of my manual/handw…" at bounding box center [396, 407] width 593 height 44
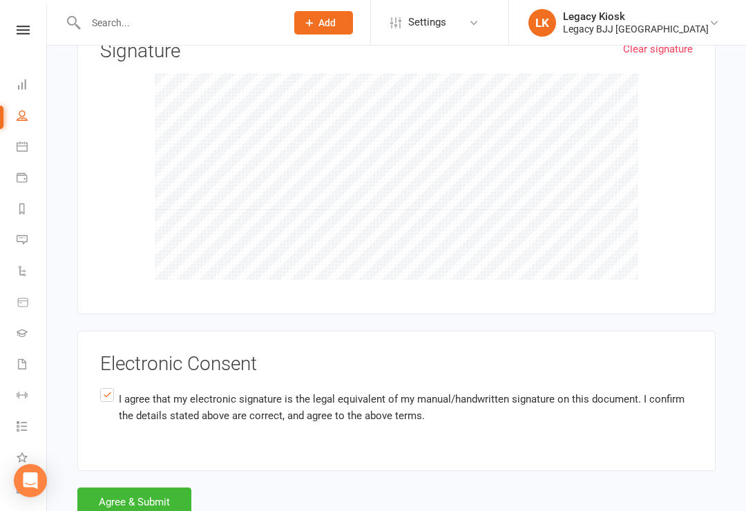
click at [102, 385] on input "I agree that my electronic signature is the legal equivalent of my manual/handw…" at bounding box center [104, 385] width 9 height 0
click at [113, 385] on label "I agree that my electronic signature is the legal equivalent of my manual/handw…" at bounding box center [396, 407] width 593 height 44
click at [109, 385] on input "I agree that my electronic signature is the legal equivalent of my manual/handw…" at bounding box center [104, 385] width 9 height 0
click at [160, 488] on button "Agree & Submit" at bounding box center [134, 502] width 114 height 29
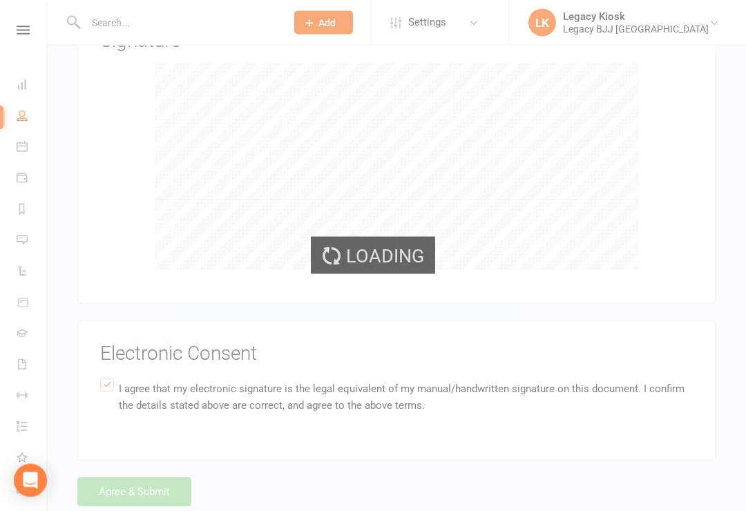
scroll to position [3701, 0]
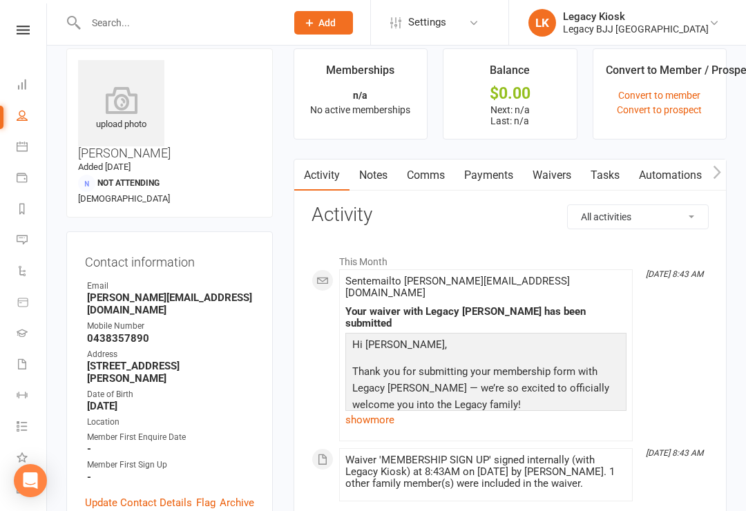
scroll to position [19, 0]
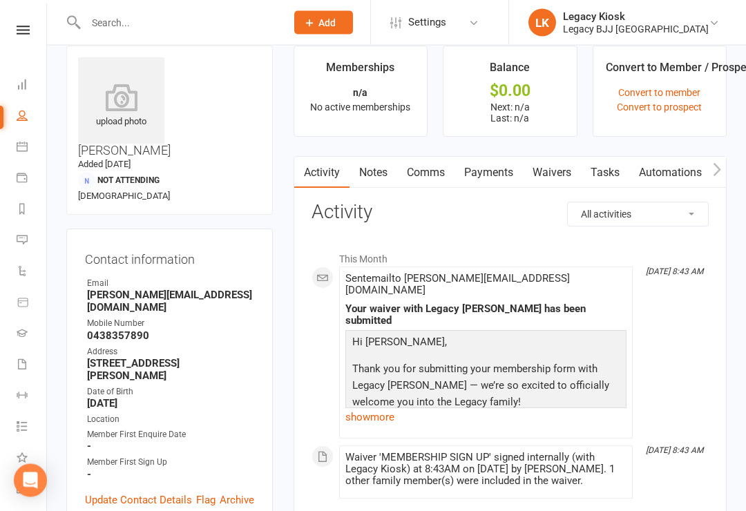
click at [10, 29] on link at bounding box center [23, 30] width 49 height 9
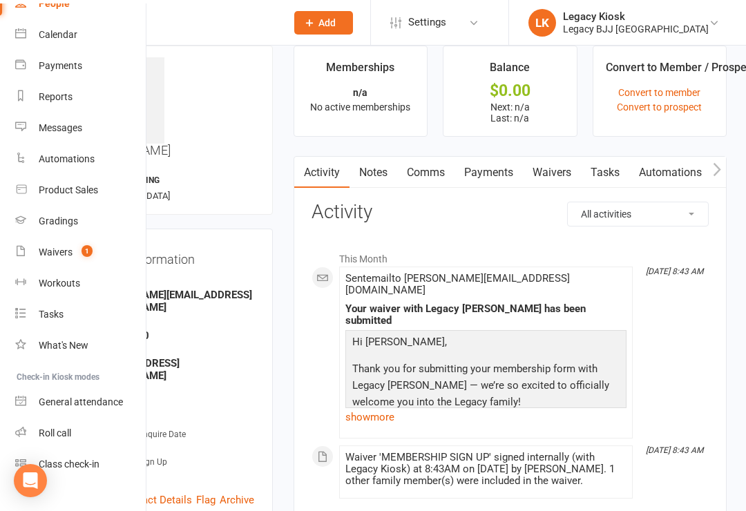
scroll to position [101, 1]
click at [75, 466] on div "Class check-in" at bounding box center [69, 464] width 61 height 11
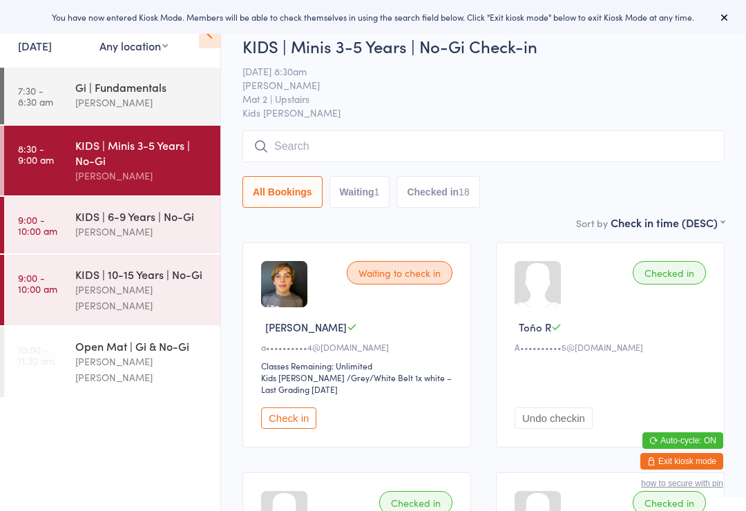
click at [166, 231] on div "[PERSON_NAME]" at bounding box center [141, 232] width 133 height 16
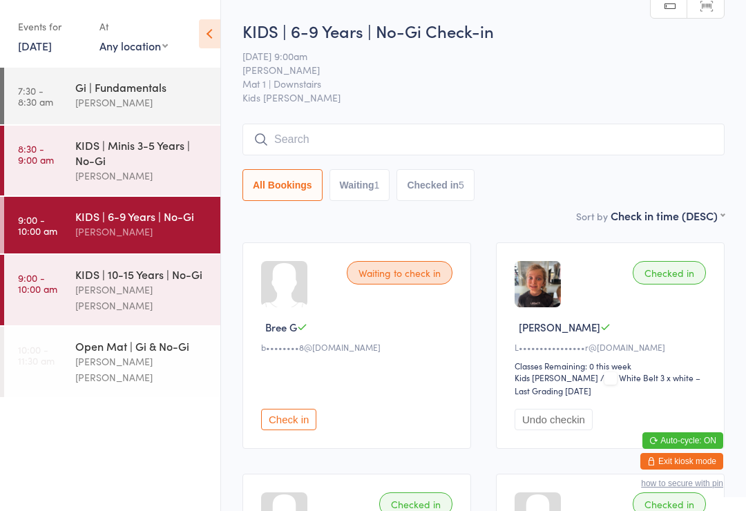
click at [155, 88] on div "Gi | Fundamentals" at bounding box center [141, 86] width 133 height 15
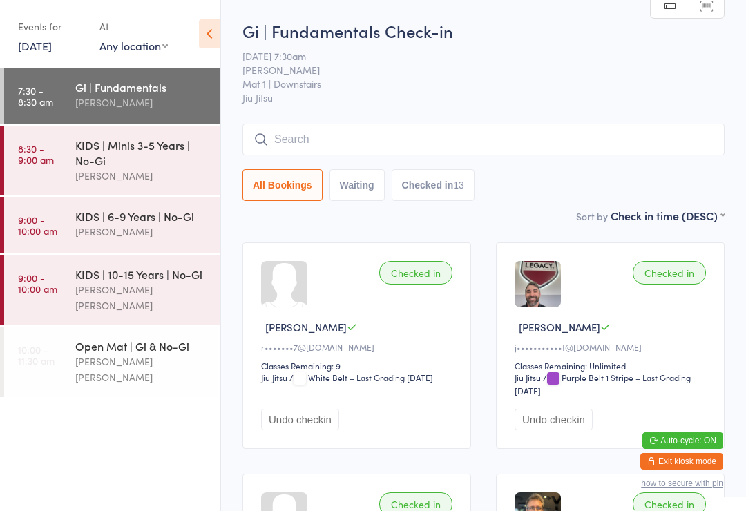
click at [135, 168] on div "KIDS | Minis 3-5 Years | No-Gi" at bounding box center [141, 152] width 133 height 30
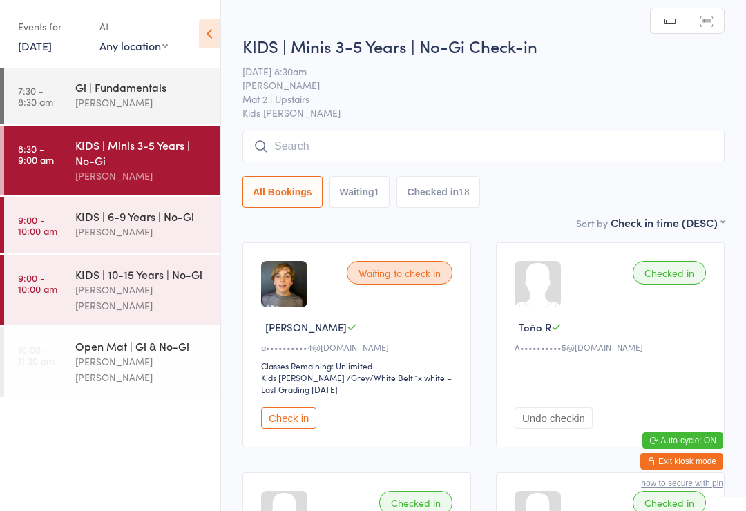
click at [365, 191] on button "Waiting 1" at bounding box center [360, 192] width 61 height 32
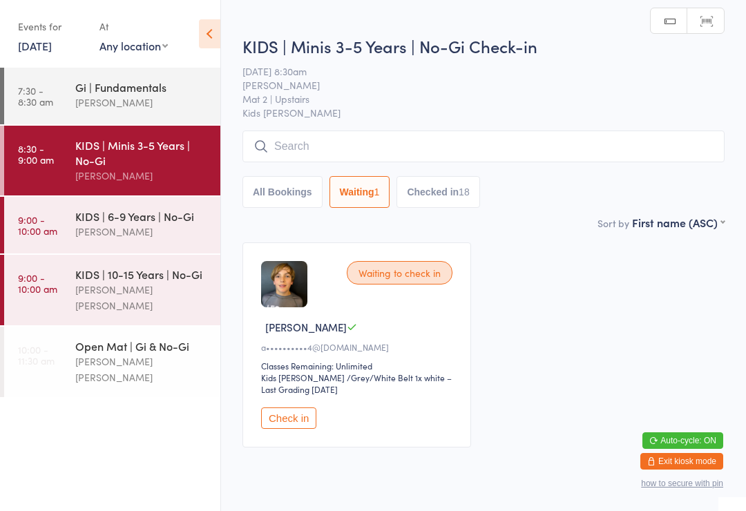
click at [399, 160] on input "search" at bounding box center [483, 147] width 482 height 32
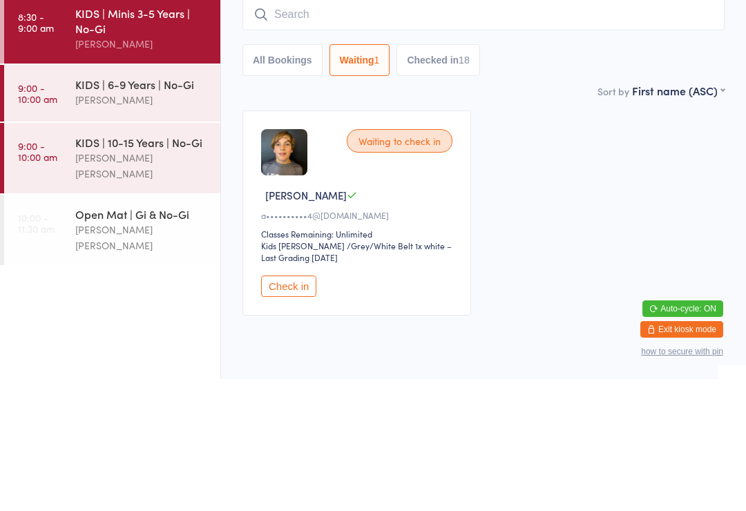
click at [303, 176] on button "All Bookings" at bounding box center [282, 192] width 80 height 32
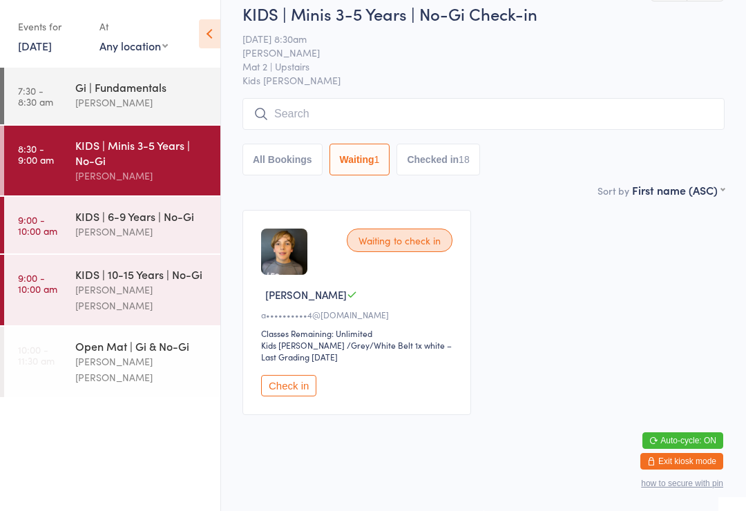
select select "5"
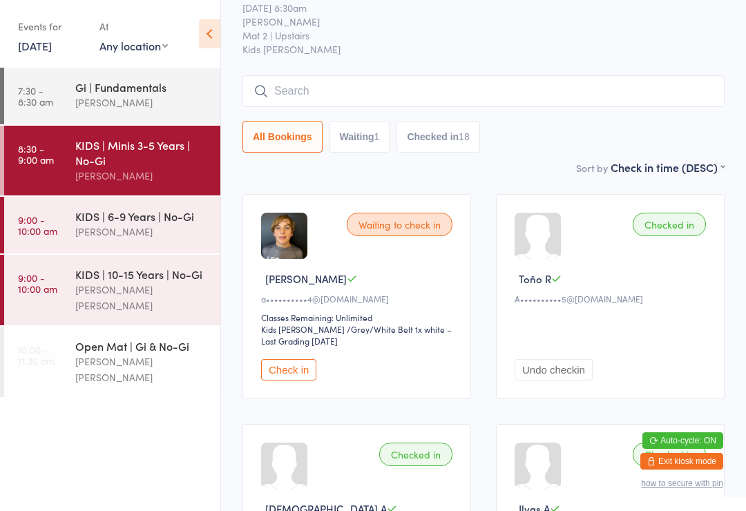
click at [393, 97] on input "search" at bounding box center [483, 91] width 482 height 32
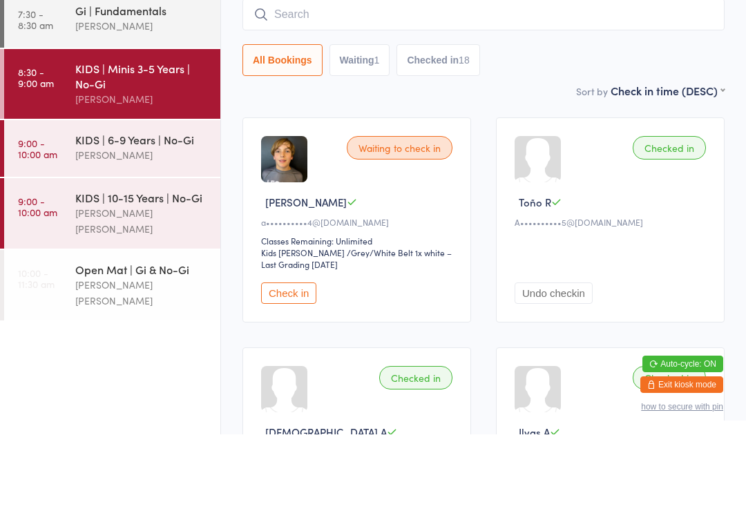
type input "C"
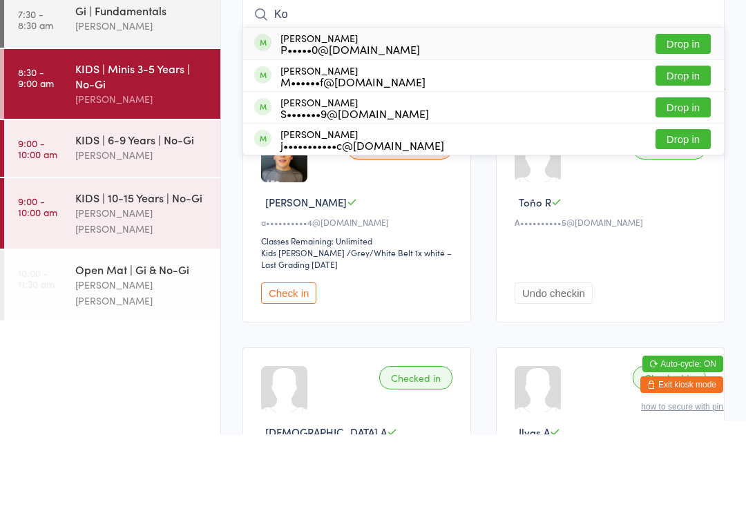
type input "Ko"
click at [684, 174] on button "Drop in" at bounding box center [683, 184] width 55 height 20
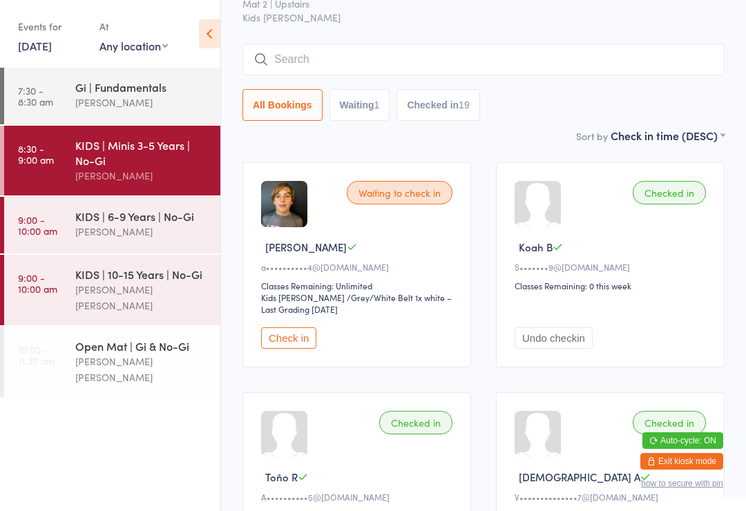
scroll to position [77, 0]
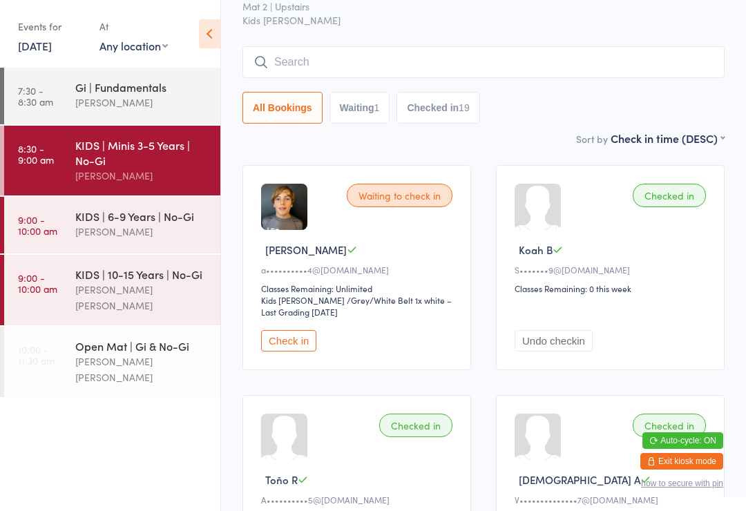
click at [441, 55] on input "search" at bounding box center [483, 62] width 482 height 32
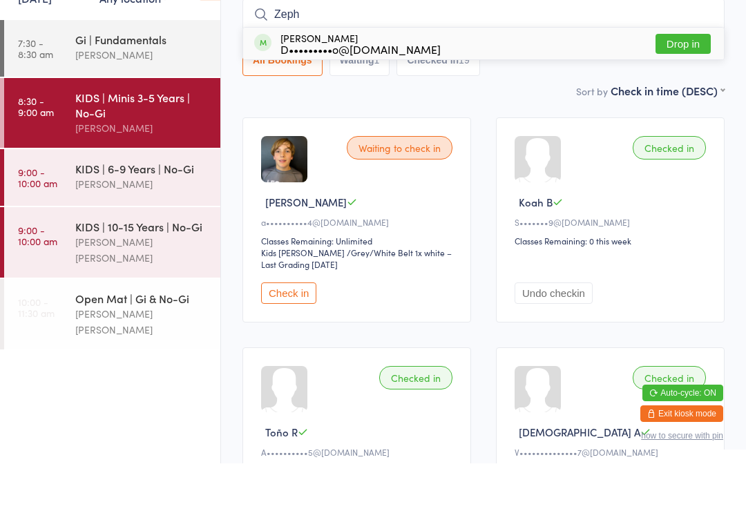
type input "Zeph"
click at [698, 82] on button "Drop in" at bounding box center [683, 92] width 55 height 20
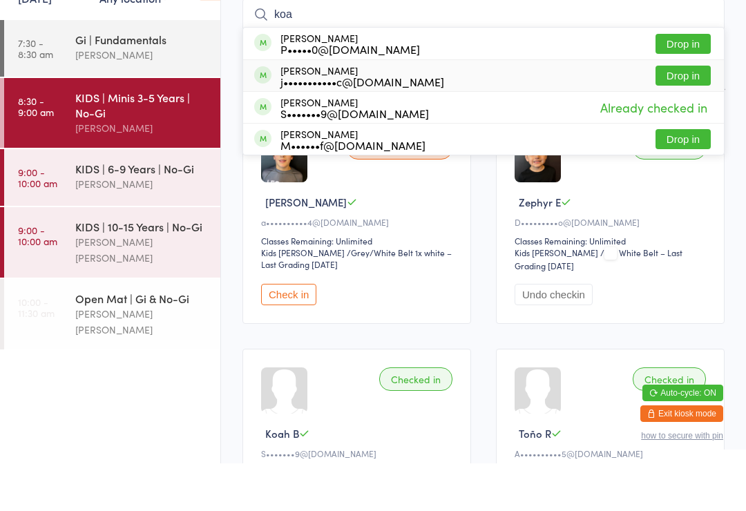
type input "koa"
click at [421, 108] on div "Koa Ormston j•••••••••••c@gmail.com Drop in" at bounding box center [483, 123] width 481 height 31
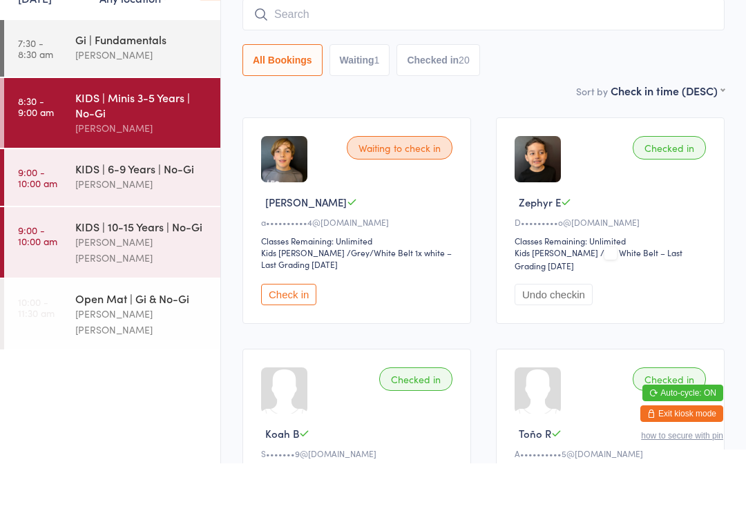
scroll to position [125, 0]
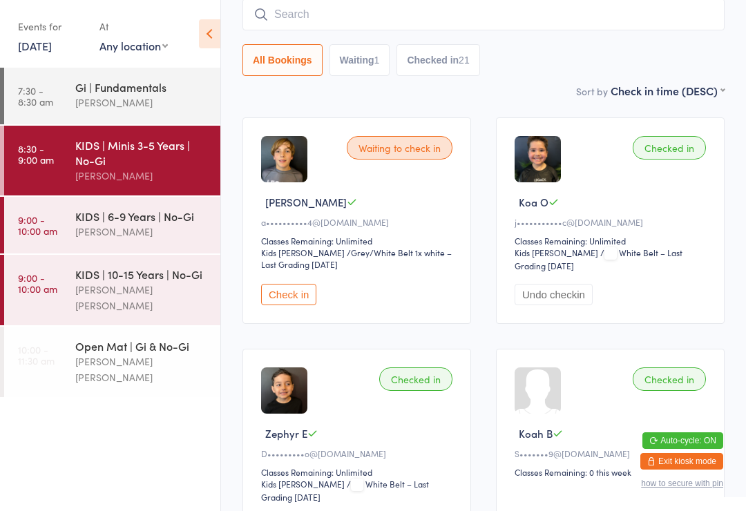
click at [95, 224] on div "KIDS | 6-9 Years | No-Gi" at bounding box center [141, 216] width 133 height 15
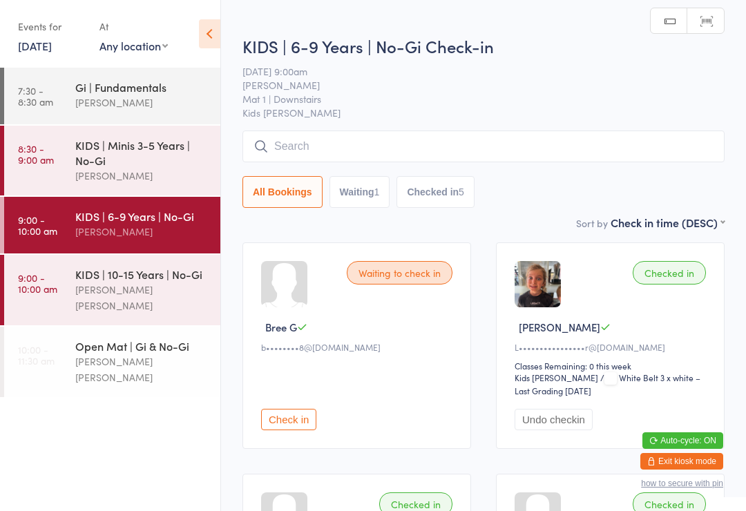
click at [327, 139] on input "search" at bounding box center [483, 147] width 482 height 32
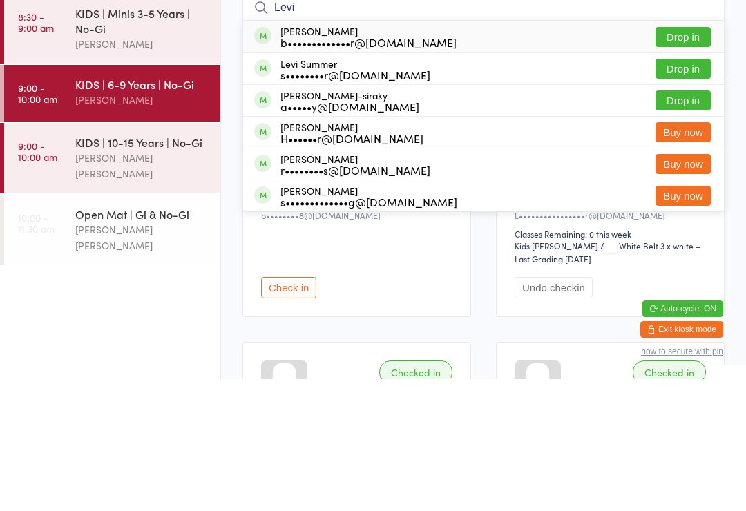
type input "Levi"
click at [686, 159] on button "Drop in" at bounding box center [683, 169] width 55 height 20
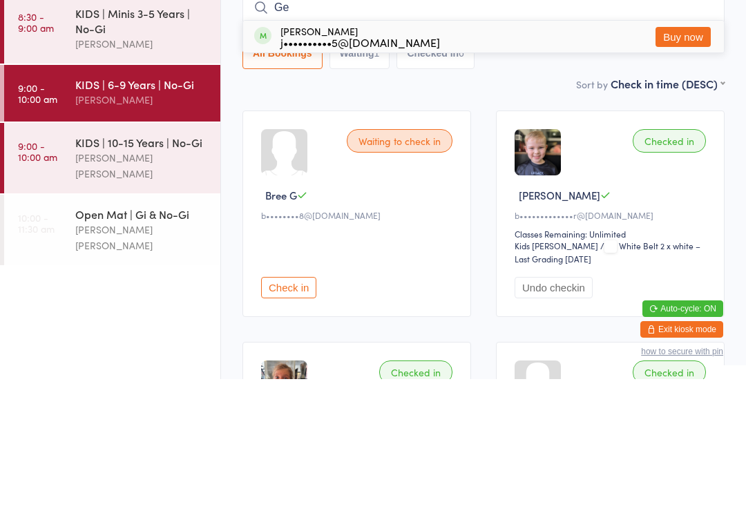
type input "G"
type input "d"
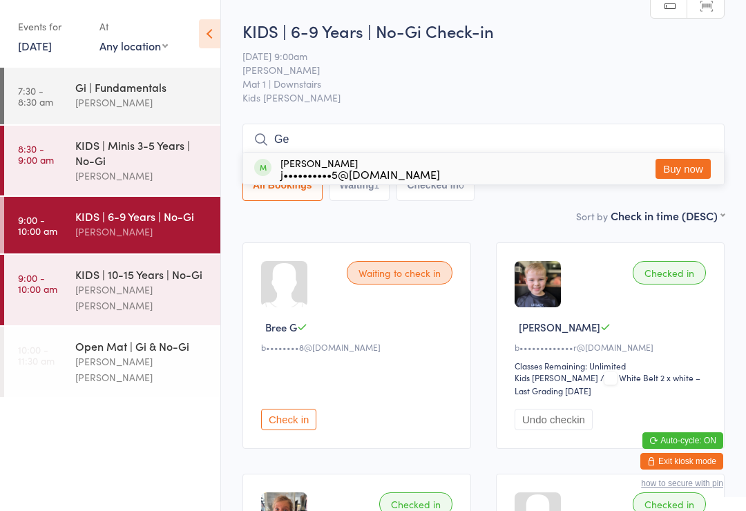
type input "G"
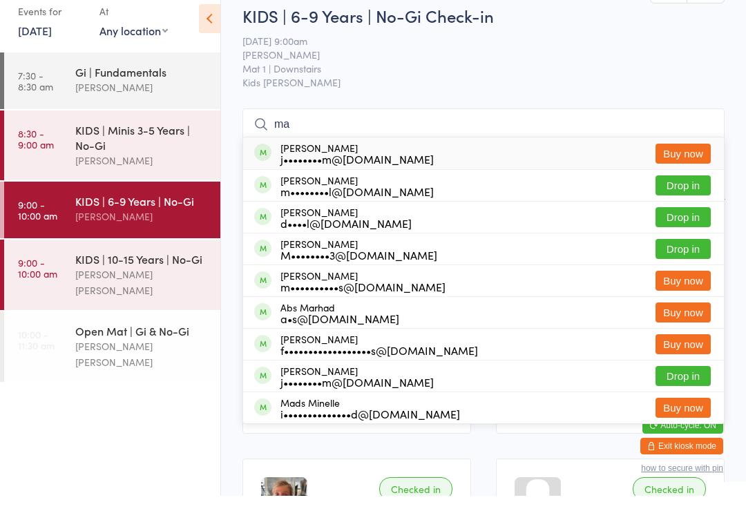
type input "ma"
click at [708, 191] on button "Drop in" at bounding box center [683, 201] width 55 height 20
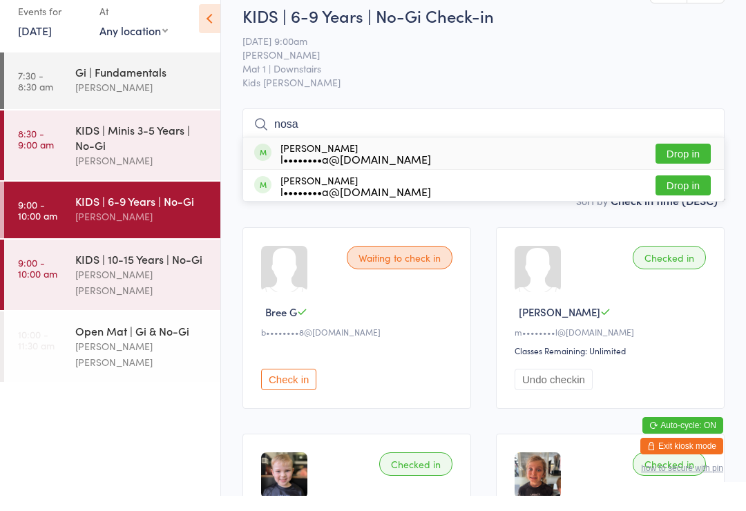
type input "nosa"
click at [677, 159] on button "Drop in" at bounding box center [683, 169] width 55 height 20
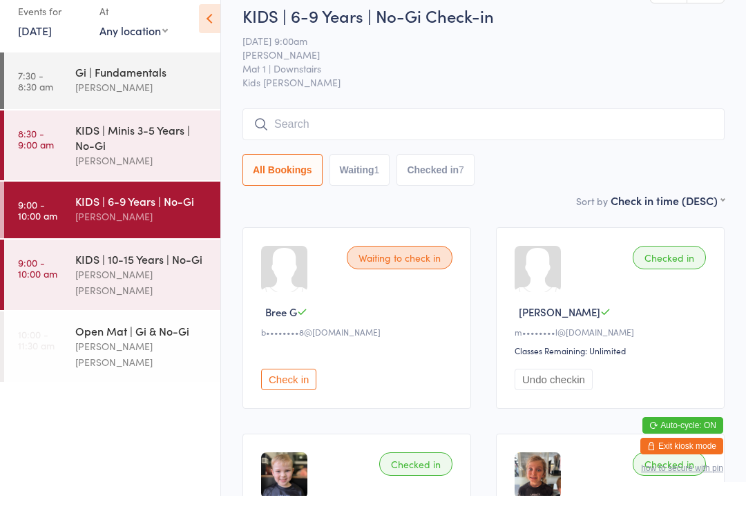
scroll to position [15, 0]
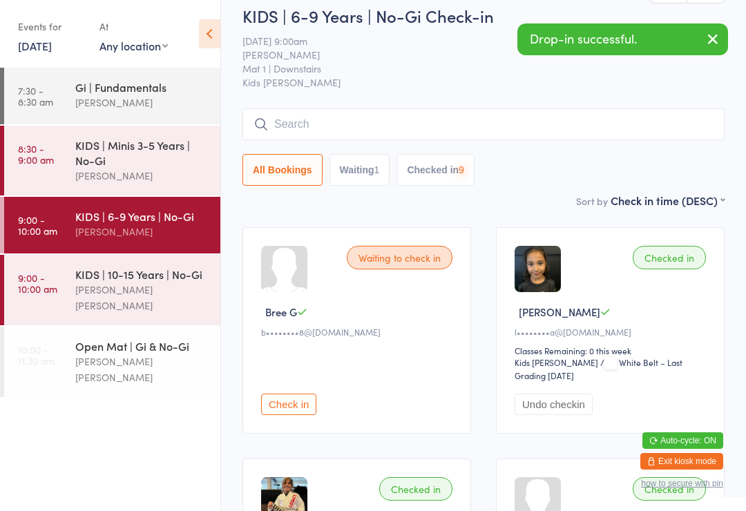
click at [303, 120] on input "search" at bounding box center [483, 124] width 482 height 32
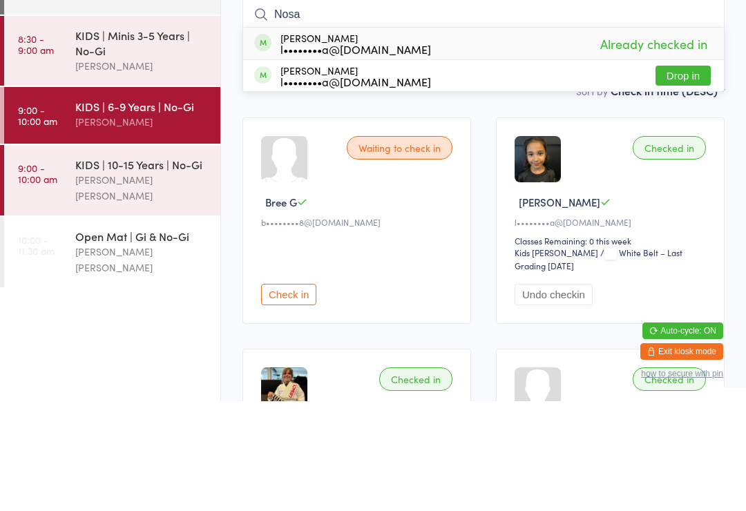
type input "Nosa"
click at [683, 175] on button "Drop in" at bounding box center [683, 185] width 55 height 20
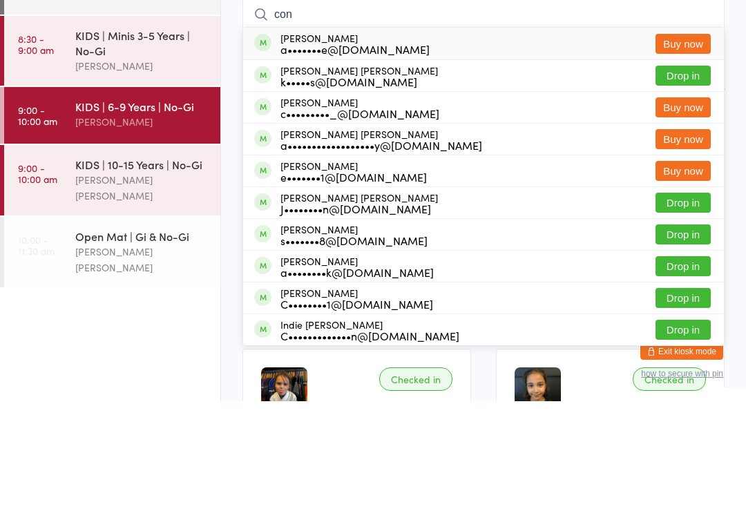
type input "con"
click at [685, 175] on button "Drop in" at bounding box center [683, 185] width 55 height 20
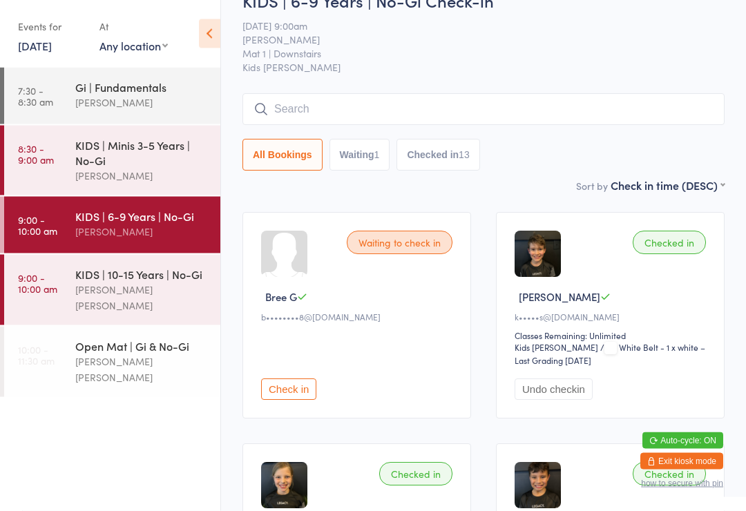
scroll to position [0, 0]
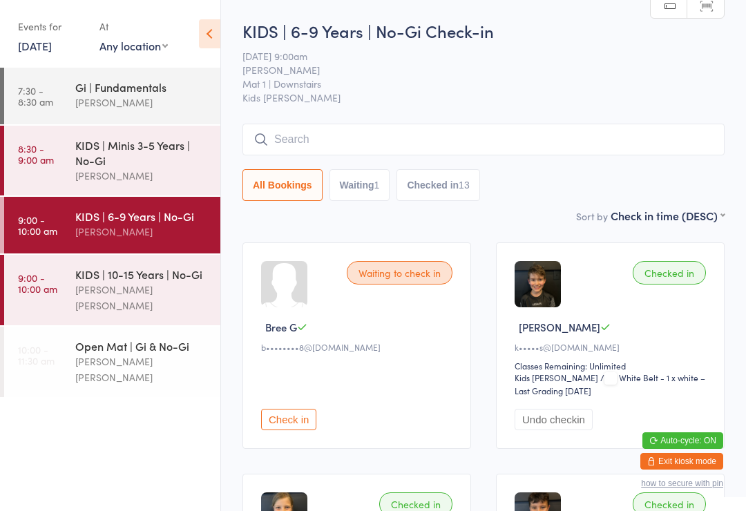
click at [564, 126] on input "search" at bounding box center [483, 140] width 482 height 32
click at [629, 82] on span "Mat 1 | Downstairs" at bounding box center [472, 84] width 461 height 14
click at [691, 463] on button "Exit kiosk mode" at bounding box center [681, 461] width 83 height 17
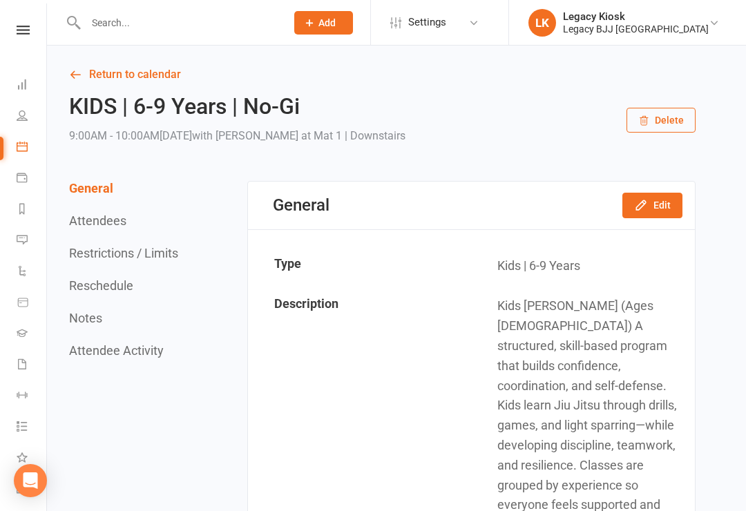
click at [143, 25] on input "text" at bounding box center [179, 22] width 195 height 19
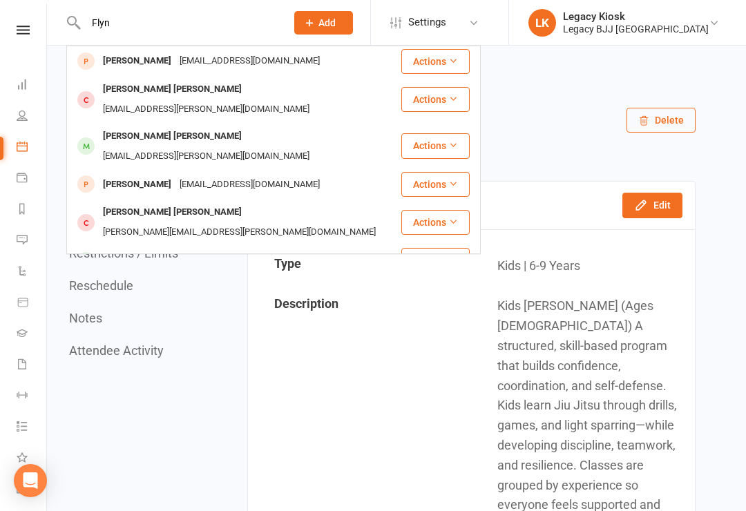
type input "Flyn"
click at [147, 251] on div "Flynn Brizzolara" at bounding box center [172, 261] width 147 height 20
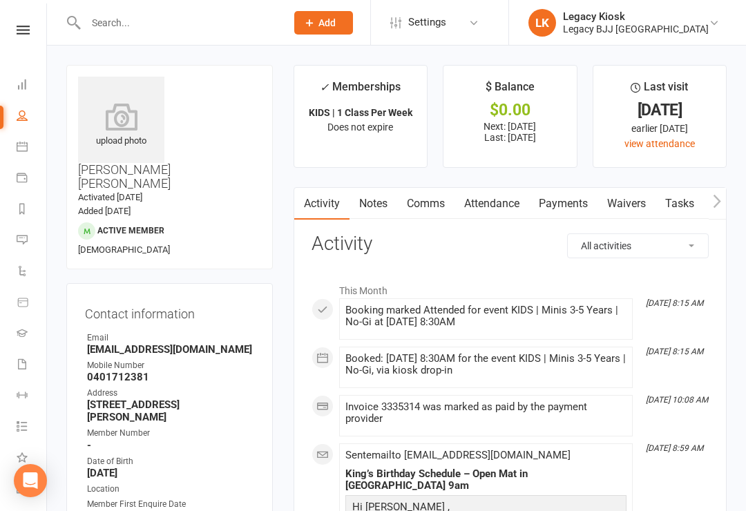
click at [632, 209] on link "Waivers" at bounding box center [627, 204] width 58 height 32
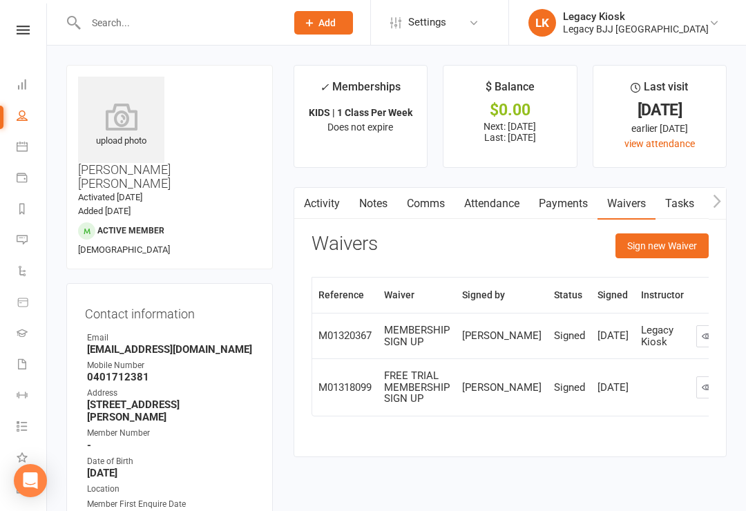
click at [664, 250] on button "Sign new Waiver" at bounding box center [662, 245] width 93 height 25
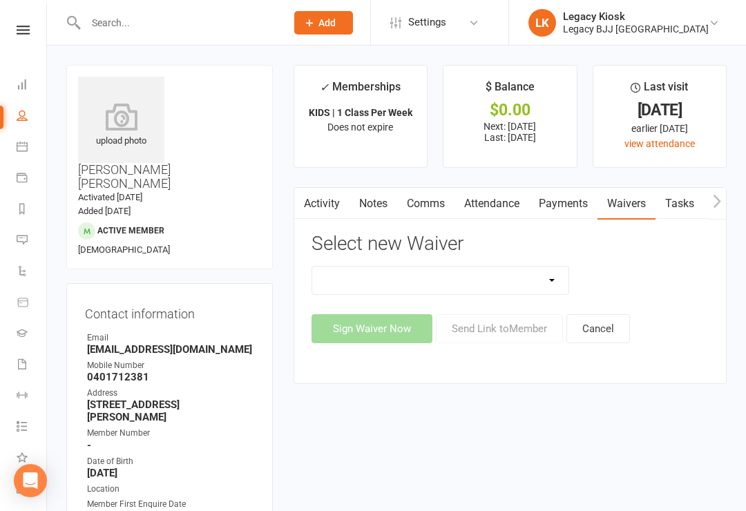
click at [537, 289] on select "Cancellation Form Collect Payment Details Discounted Member Sign Up FREE TRIAL …" at bounding box center [440, 281] width 257 height 28
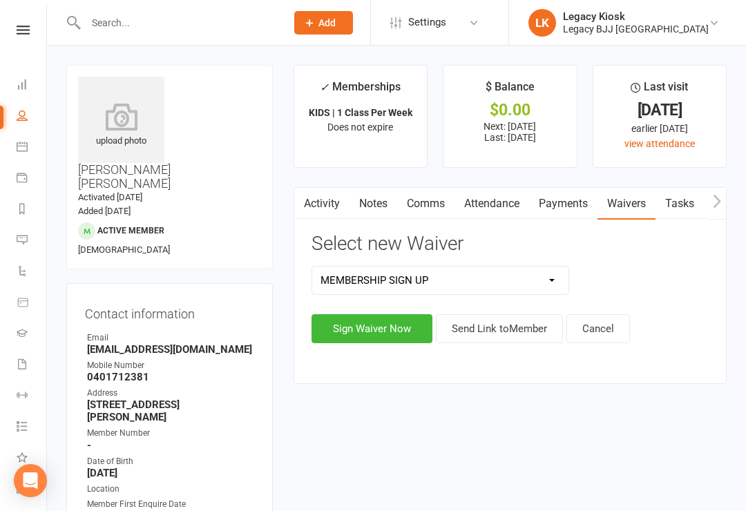
click at [543, 277] on select "Cancellation Form Collect Payment Details Discounted Member Sign Up FREE TRIAL …" at bounding box center [440, 281] width 257 height 28
click at [521, 281] on select "Cancellation Form Collect Payment Details Discounted Member Sign Up FREE TRIAL …" at bounding box center [440, 281] width 257 height 28
click at [546, 280] on select "Cancellation Form Collect Payment Details Discounted Member Sign Up FREE TRIAL …" at bounding box center [440, 281] width 257 height 28
click at [529, 285] on select "Cancellation Form Collect Payment Details Discounted Member Sign Up FREE TRIAL …" at bounding box center [440, 281] width 257 height 28
select select "11616"
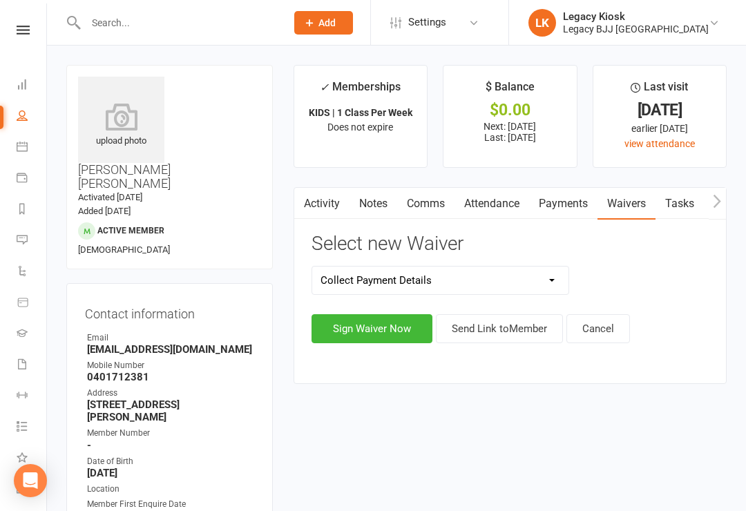
click at [329, 202] on link "Activity" at bounding box center [321, 204] width 55 height 32
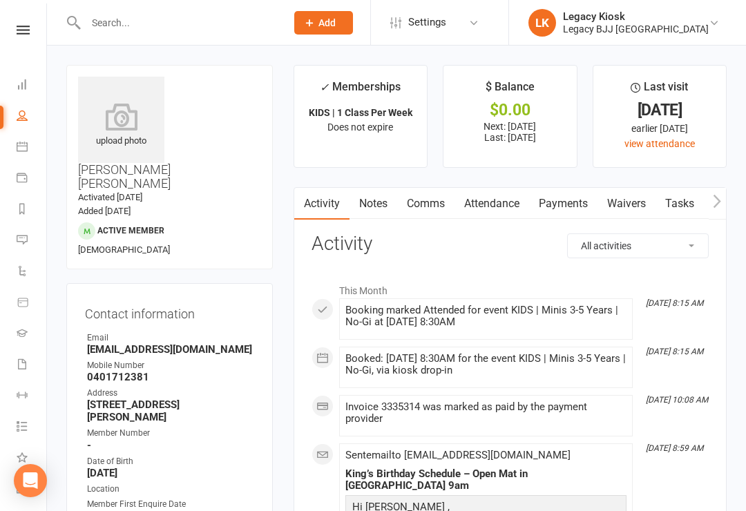
click at [633, 197] on link "Waivers" at bounding box center [627, 204] width 58 height 32
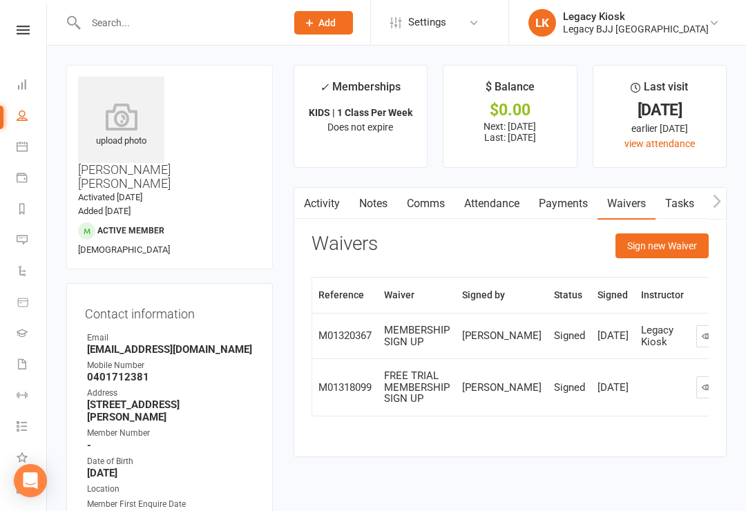
click at [663, 249] on button "Sign new Waiver" at bounding box center [662, 245] width 93 height 25
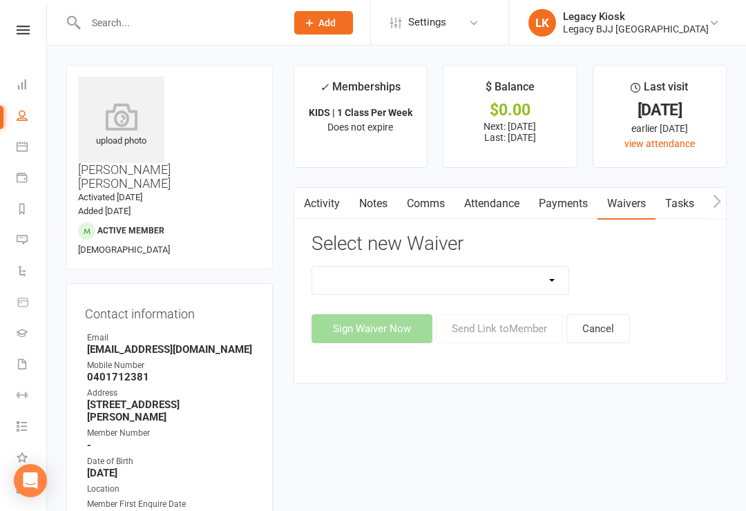
click at [555, 282] on select "Cancellation Form Collect Payment Details Discounted Member Sign Up FREE TRIAL …" at bounding box center [440, 281] width 257 height 28
select select "10224"
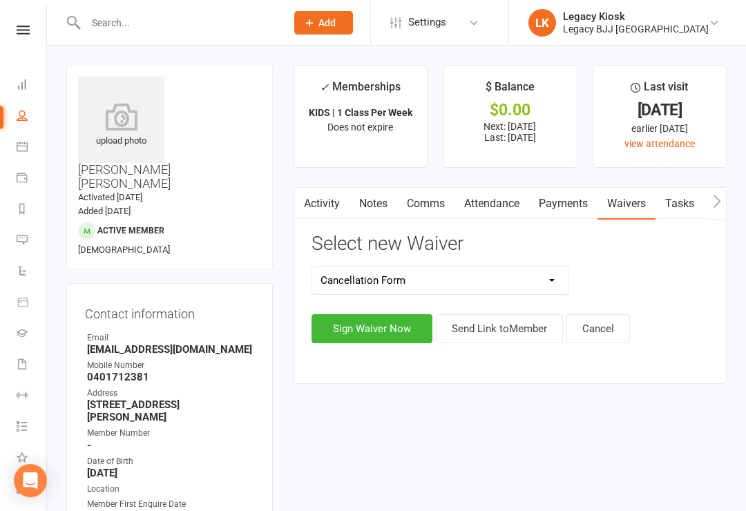
click at [370, 330] on button "Sign Waiver Now" at bounding box center [372, 328] width 121 height 29
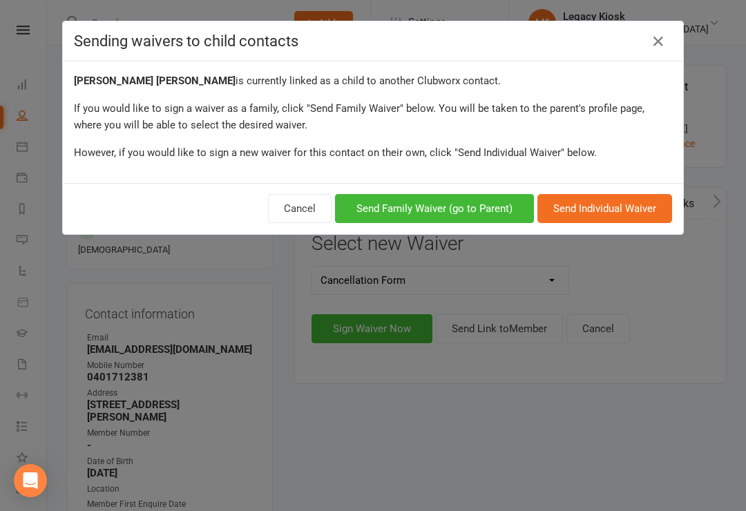
click at [437, 217] on button "Send Family Waiver (go to Parent)" at bounding box center [434, 208] width 199 height 29
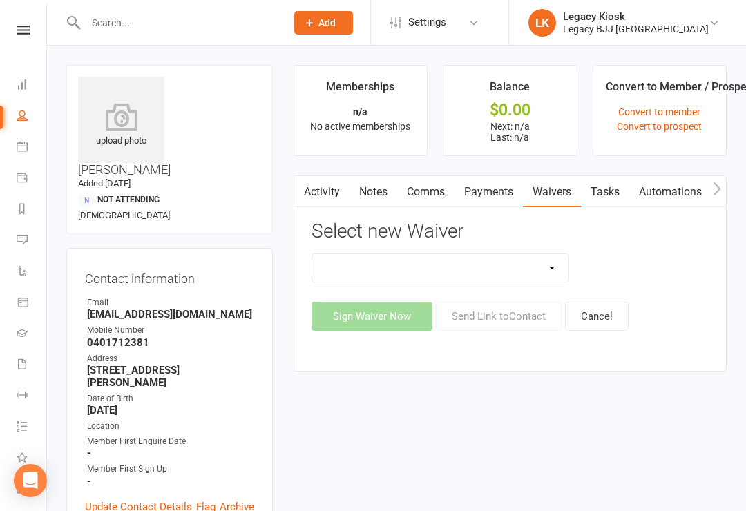
click at [535, 269] on select "Cancellation Form Collect Payment Details Discounted Member Sign Up FREE TRIAL …" at bounding box center [440, 268] width 257 height 28
select select "10224"
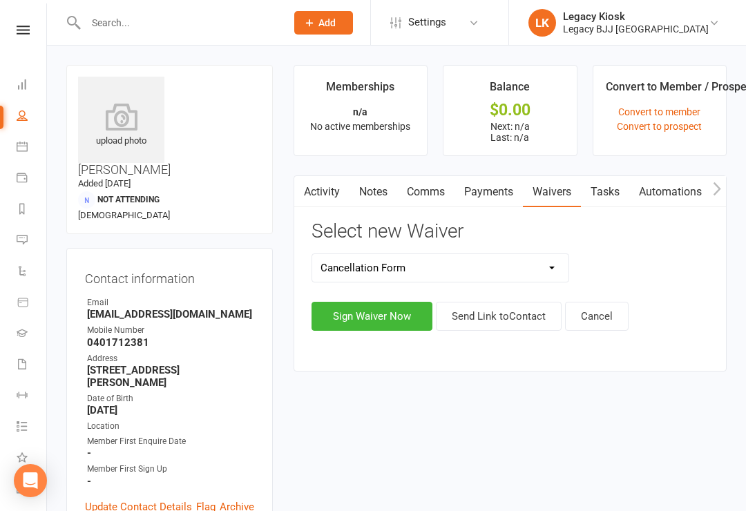
click at [369, 313] on button "Sign Waiver Now" at bounding box center [372, 316] width 121 height 29
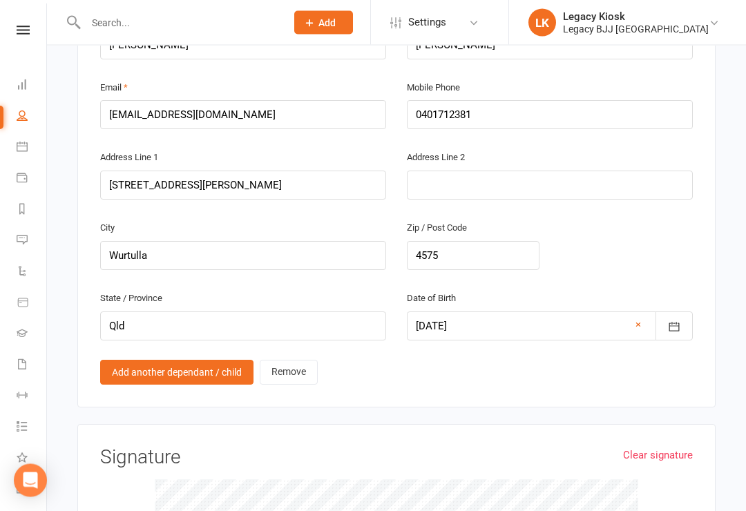
scroll to position [1000, 0]
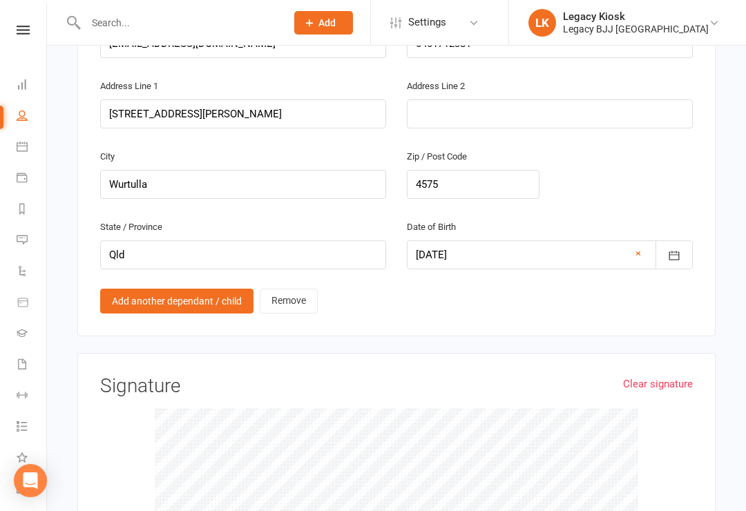
click at [666, 376] on link "Clear signature" at bounding box center [658, 384] width 70 height 17
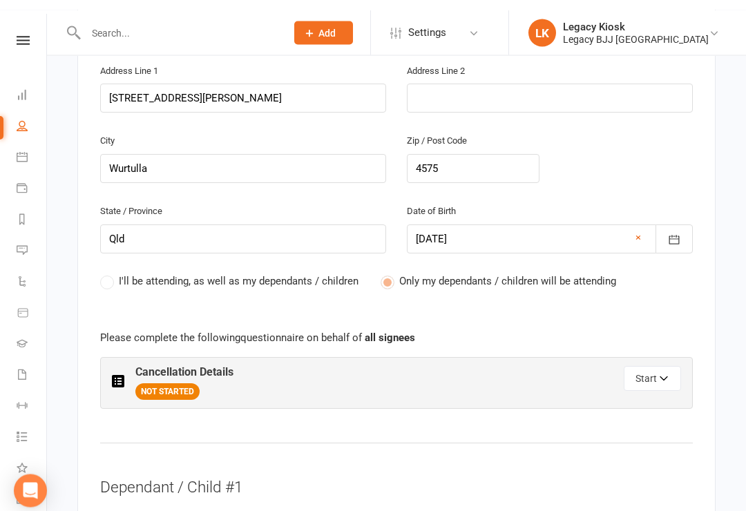
scroll to position [466, 0]
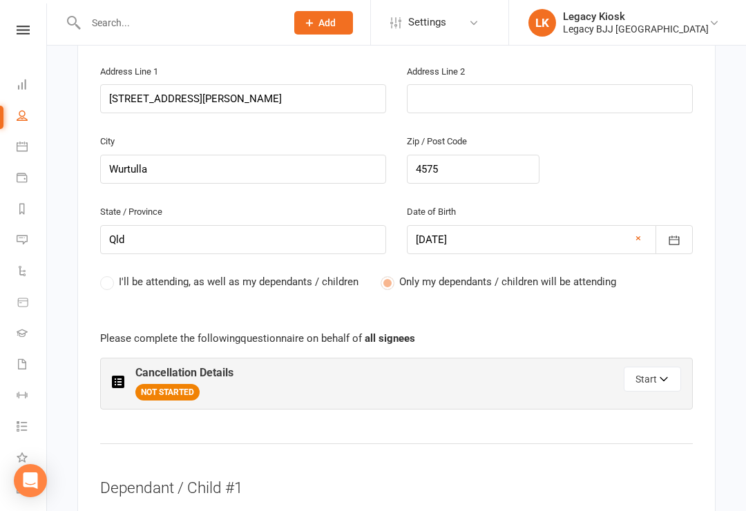
click at [662, 376] on icon "button" at bounding box center [665, 381] width 10 height 10
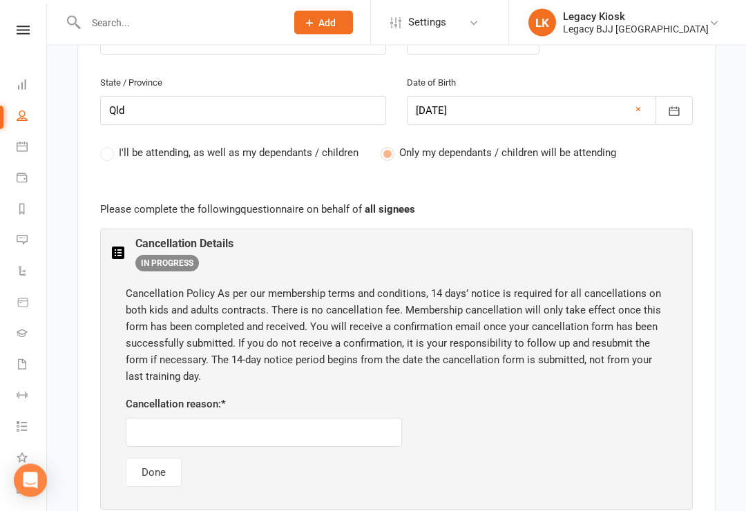
scroll to position [595, 0]
click at [251, 418] on input "text" at bounding box center [264, 432] width 276 height 29
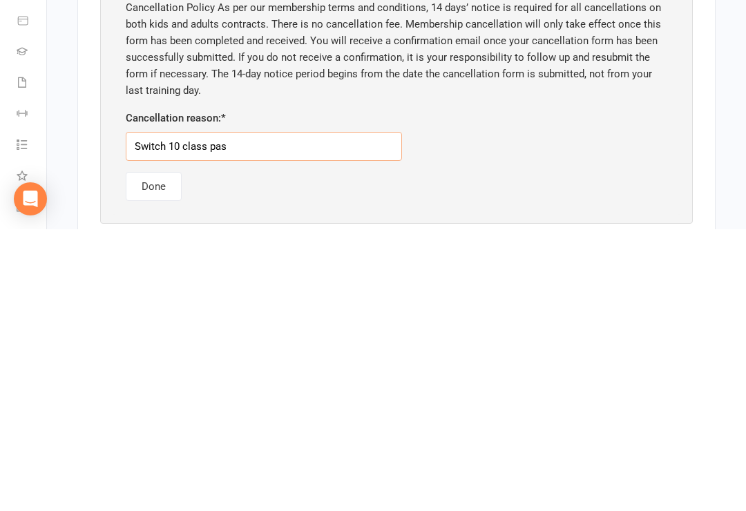
type input "Switch 10 class pass"
click at [152, 454] on button "Done" at bounding box center [154, 468] width 56 height 29
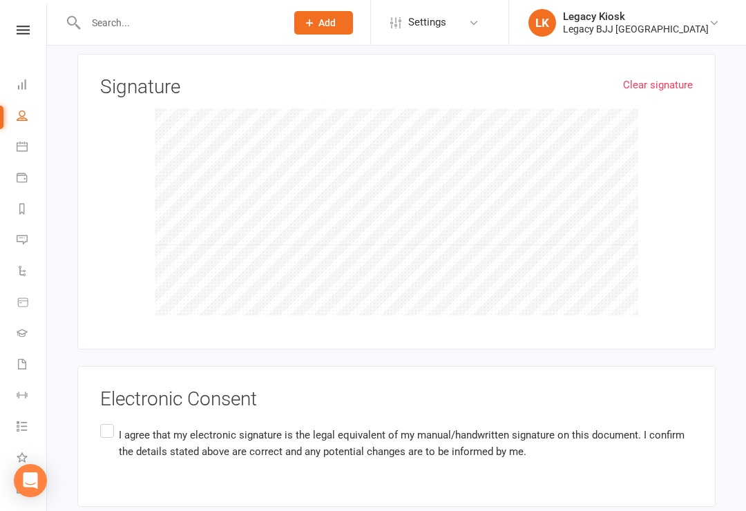
scroll to position [1344, 0]
click at [113, 423] on label "I agree that my electronic signature is the legal equivalent of my manual/handw…" at bounding box center [396, 445] width 593 height 44
click at [109, 423] on input "I agree that my electronic signature is the legal equivalent of my manual/handw…" at bounding box center [104, 423] width 9 height 0
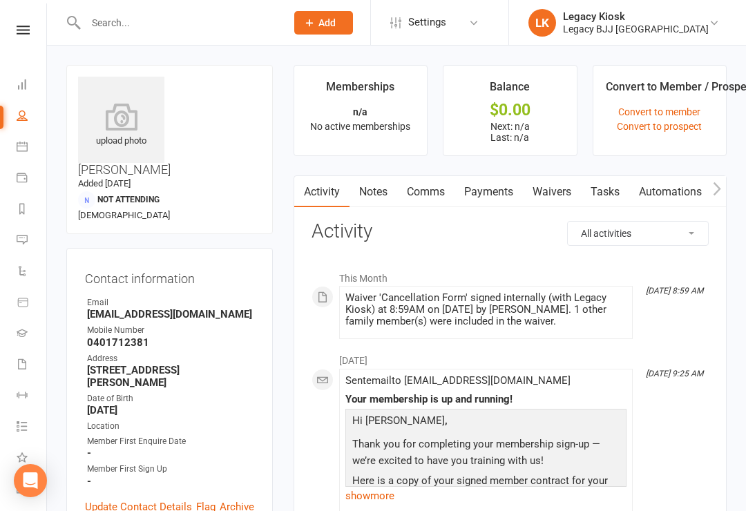
click at [21, 32] on icon at bounding box center [23, 30] width 13 height 9
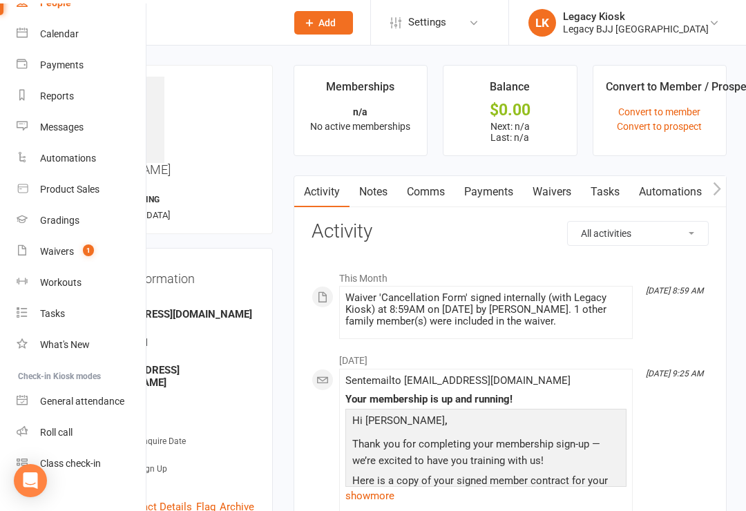
scroll to position [101, 0]
click at [86, 457] on link "Class check-in" at bounding box center [82, 465] width 131 height 31
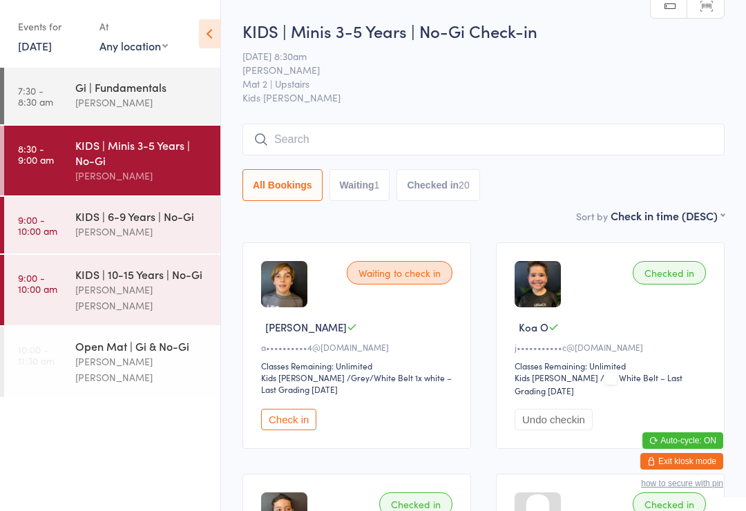
click at [298, 146] on input "search" at bounding box center [483, 140] width 482 height 32
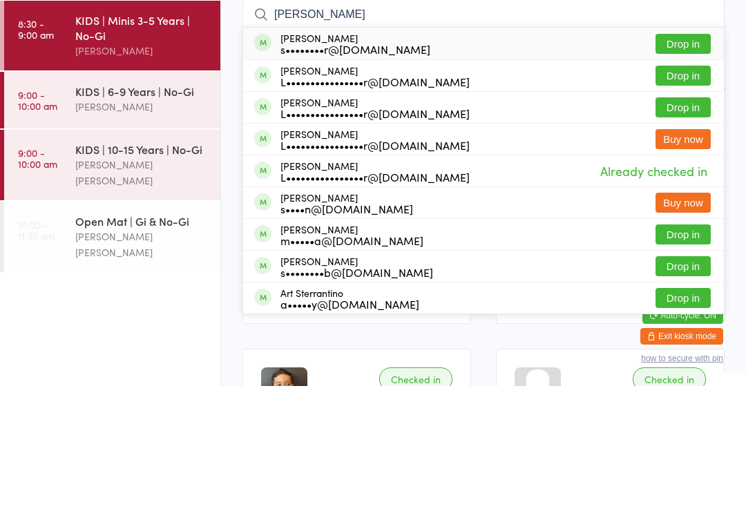
type input "[PERSON_NAME]"
click at [698, 159] on button "Drop in" at bounding box center [683, 169] width 55 height 20
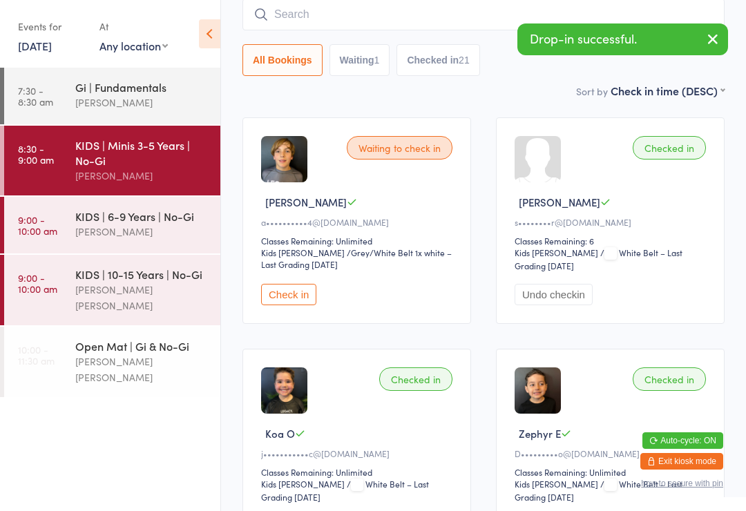
click at [305, 14] on input "search" at bounding box center [483, 15] width 482 height 32
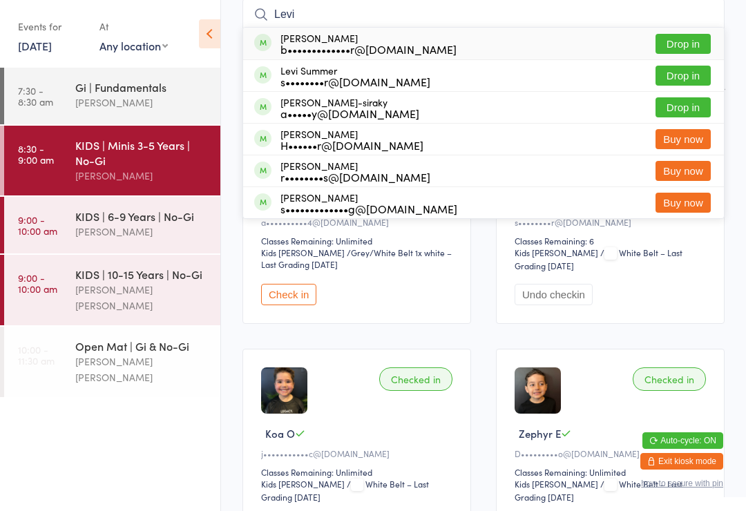
type input "Levi"
click at [692, 77] on button "Drop in" at bounding box center [683, 76] width 55 height 20
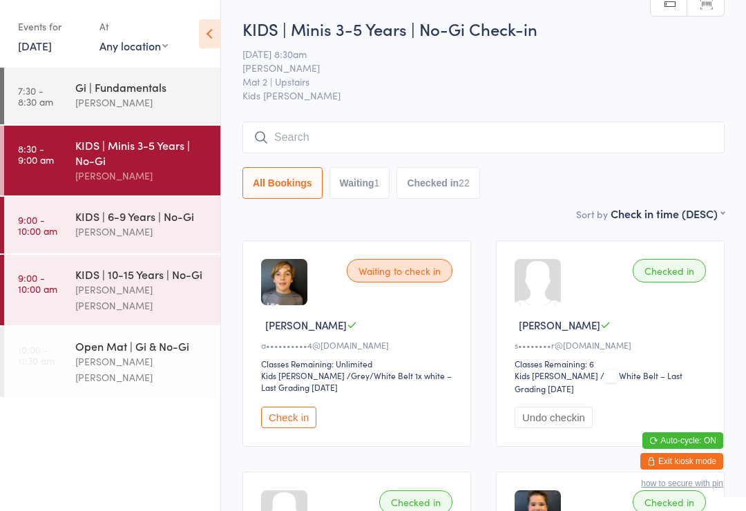
scroll to position [0, 0]
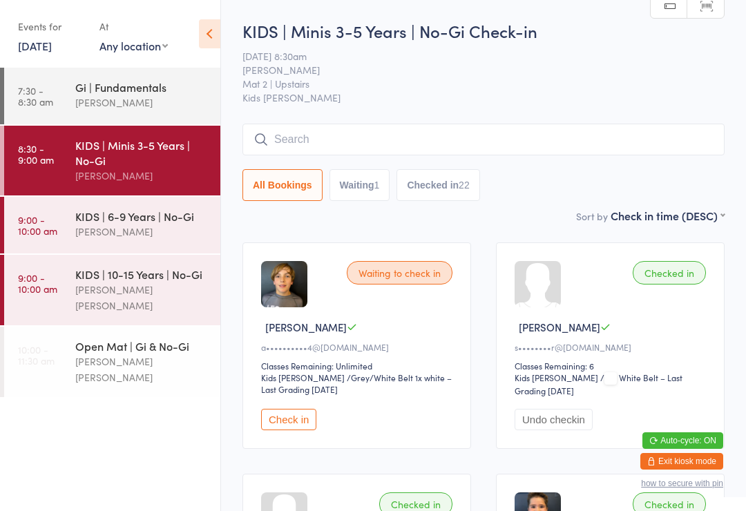
click at [140, 107] on div "[PERSON_NAME]" at bounding box center [141, 103] width 133 height 16
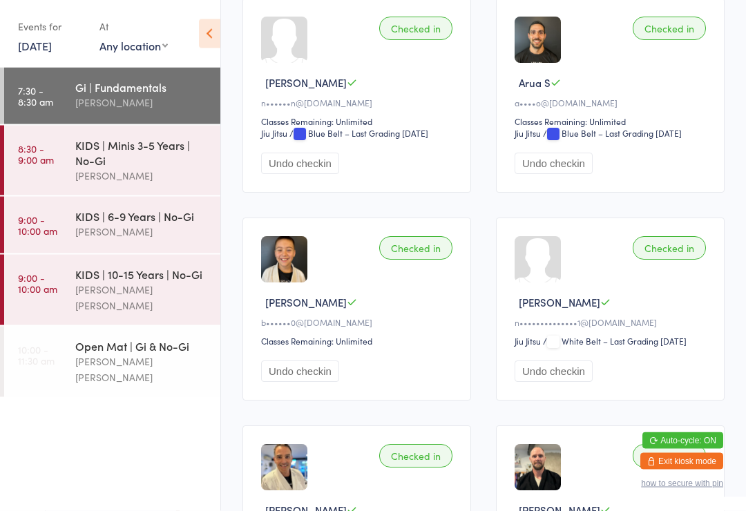
scroll to position [1172, 0]
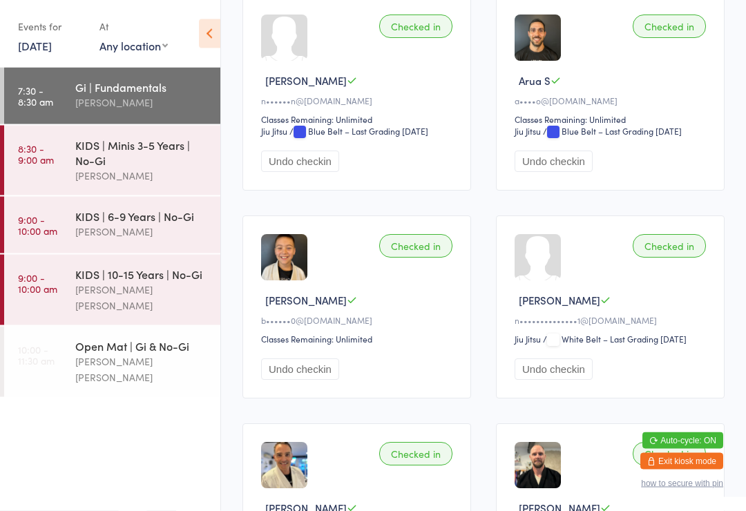
click at [122, 158] on div "KIDS | Minis 3-5 Years | No-Gi" at bounding box center [141, 152] width 133 height 30
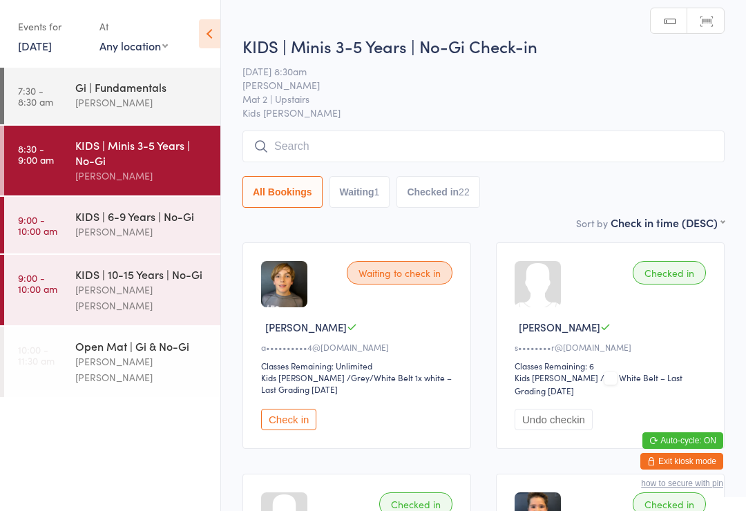
click at [450, 140] on input "search" at bounding box center [483, 147] width 482 height 32
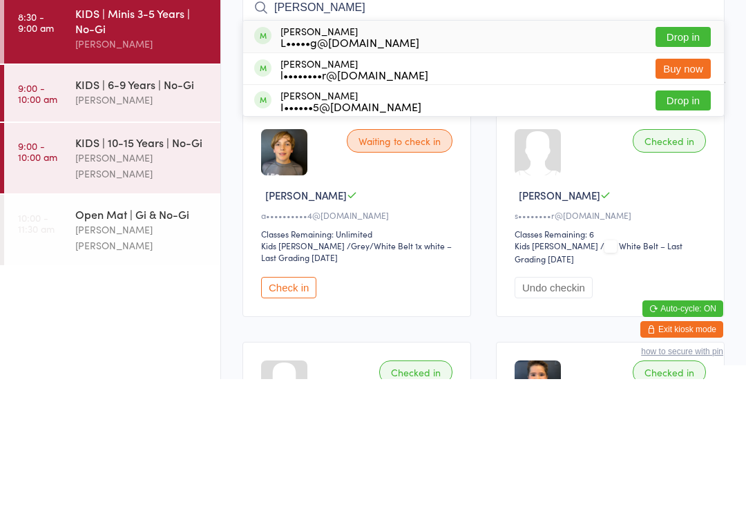
type input "[PERSON_NAME]"
click at [696, 159] on button "Drop in" at bounding box center [683, 169] width 55 height 20
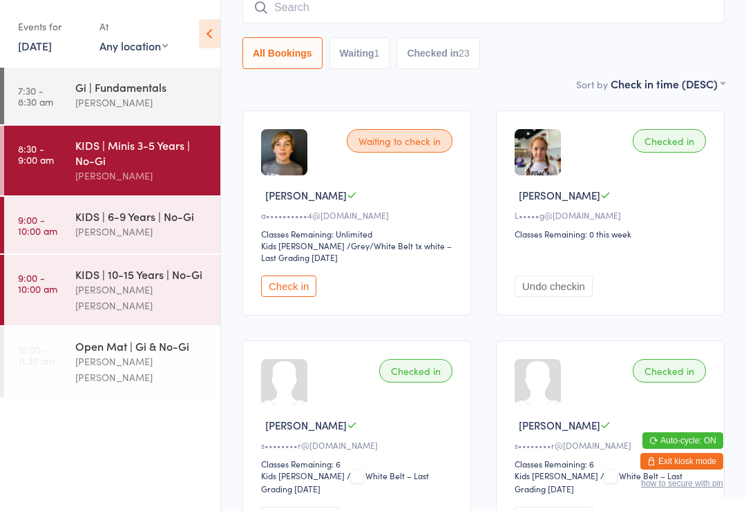
click at [146, 220] on div "KIDS | 6-9 Years | No-Gi" at bounding box center [141, 216] width 133 height 15
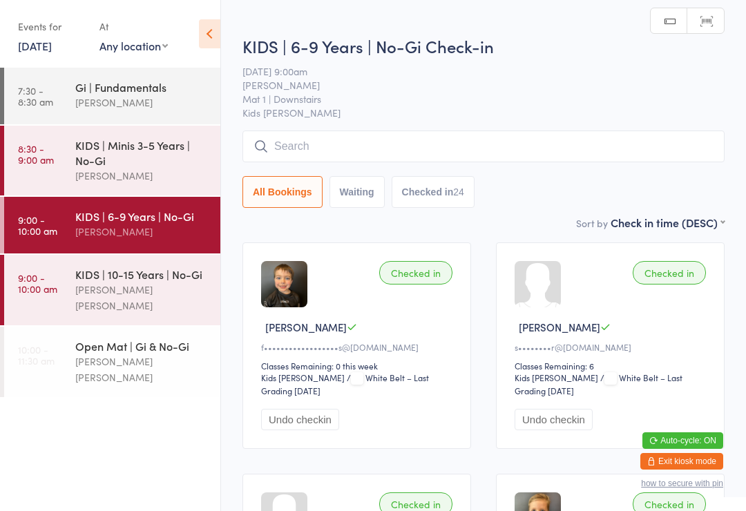
click at [402, 144] on input "search" at bounding box center [483, 147] width 482 height 32
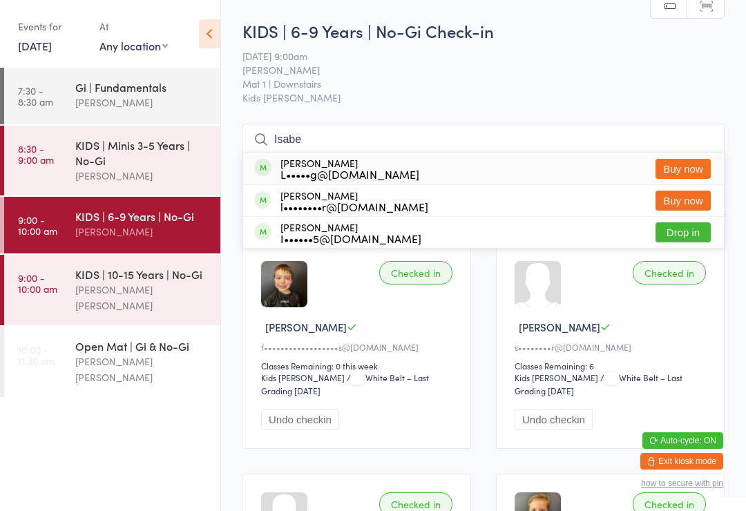
click at [448, 143] on input "Isabe" at bounding box center [483, 140] width 482 height 32
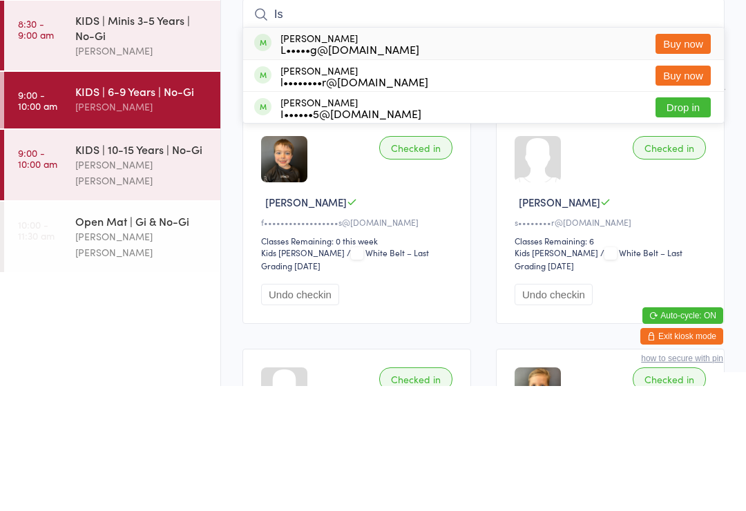
type input "I"
